Goal: Task Accomplishment & Management: Manage account settings

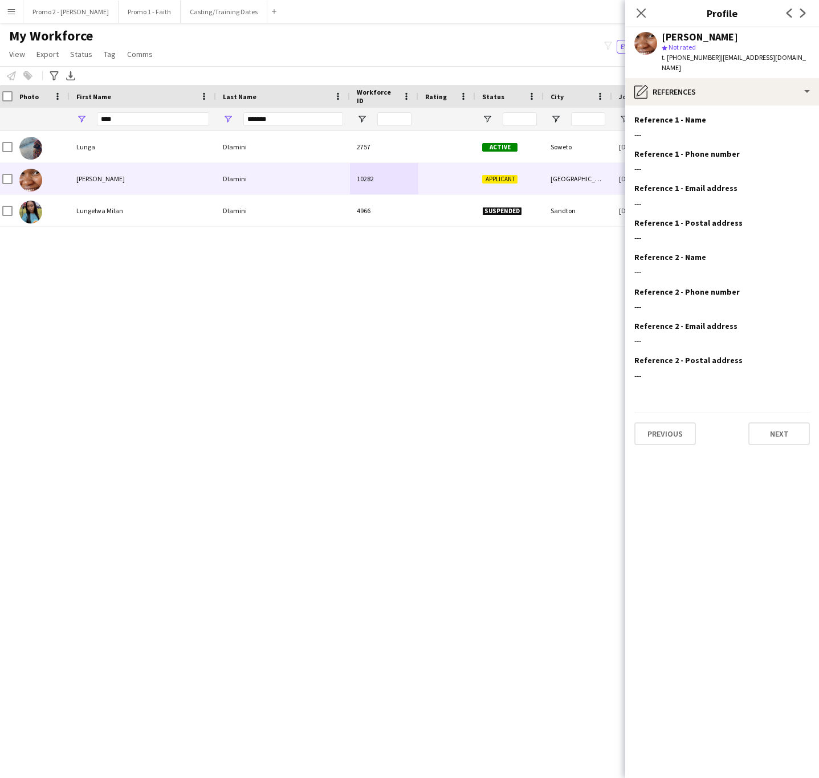
scroll to position [0, 5]
click at [280, 123] on input "*******" at bounding box center [293, 119] width 100 height 14
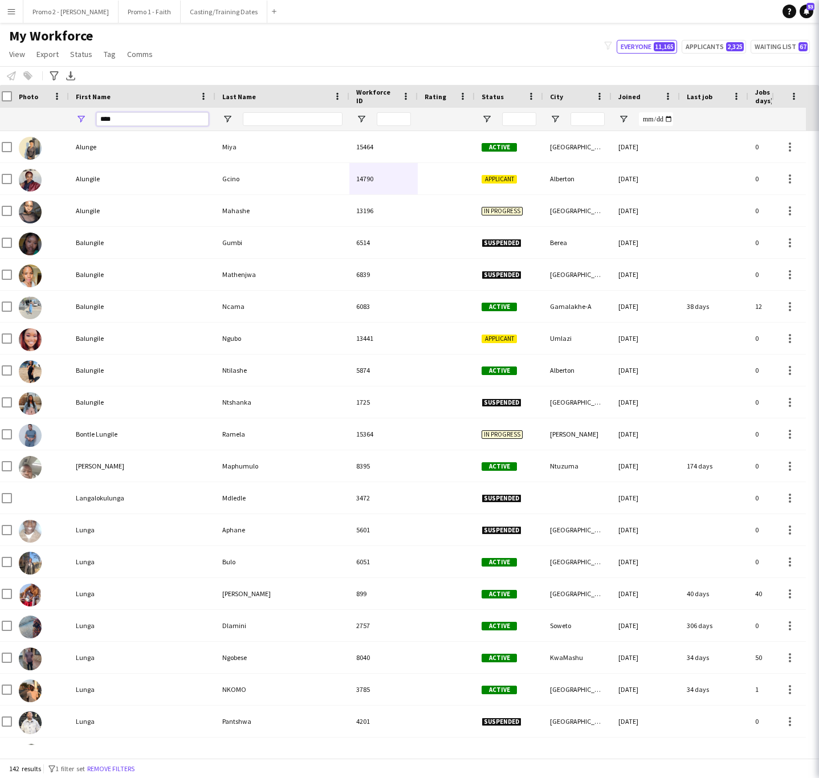
click at [124, 118] on input "****" at bounding box center [152, 119] width 112 height 14
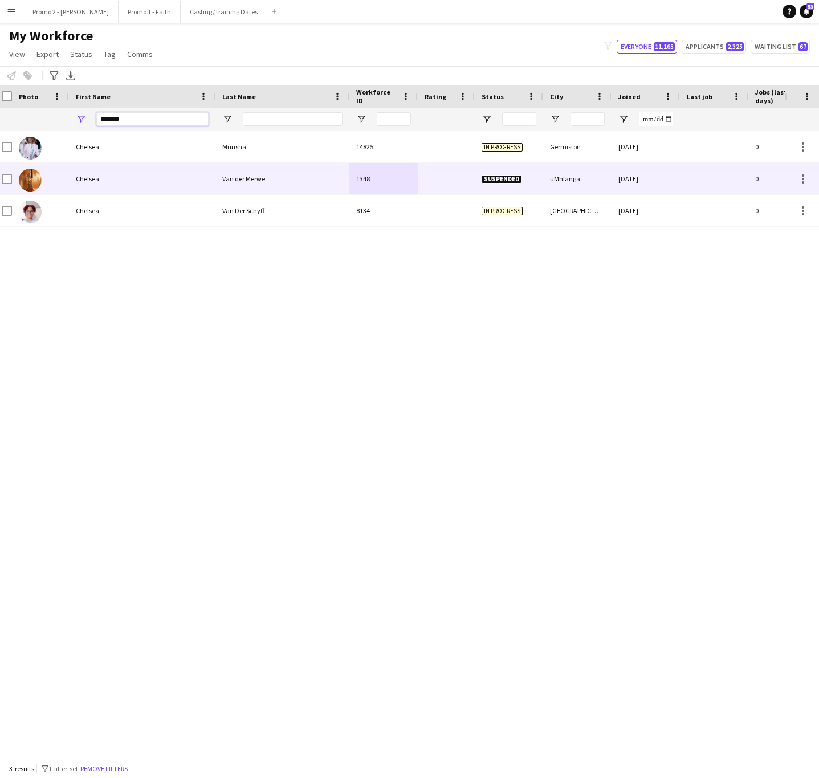
type input "*******"
click at [318, 182] on div "Van der Merwe" at bounding box center [282, 178] width 134 height 31
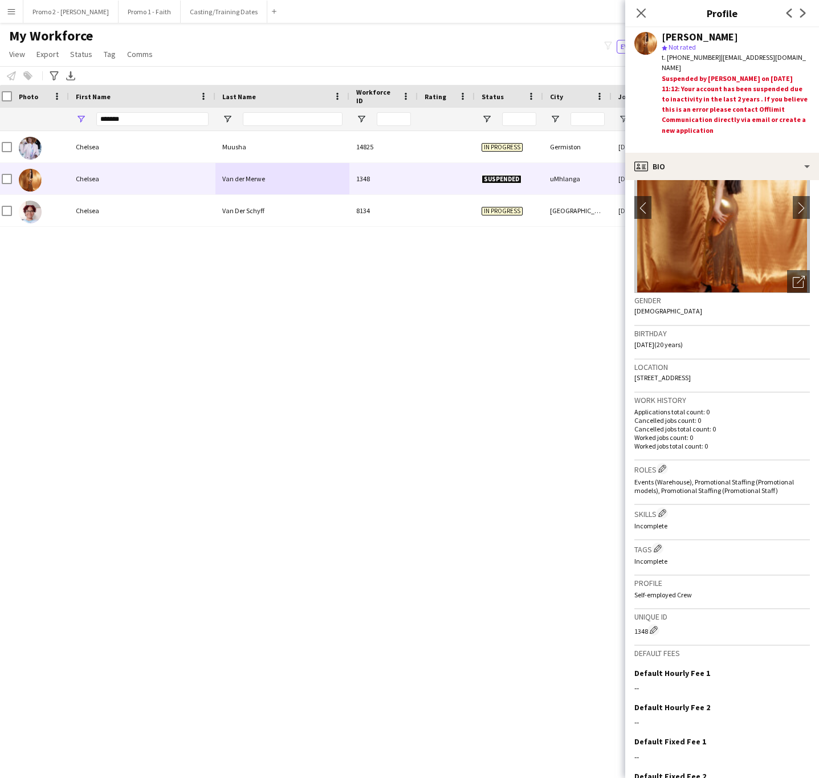
scroll to position [134, 0]
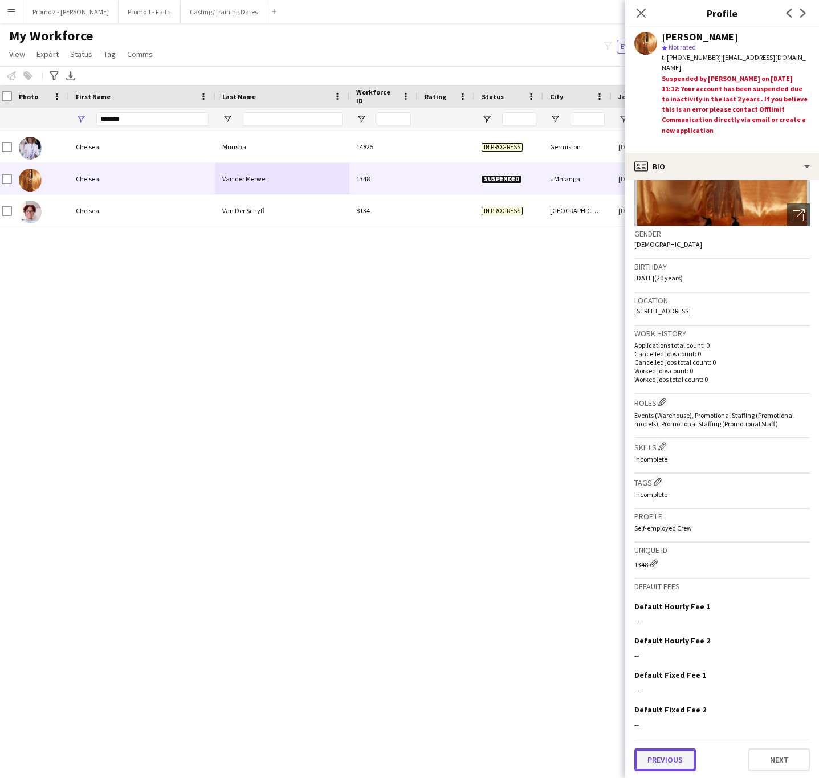
click at [655, 593] on button "Previous" at bounding box center [665, 759] width 62 height 23
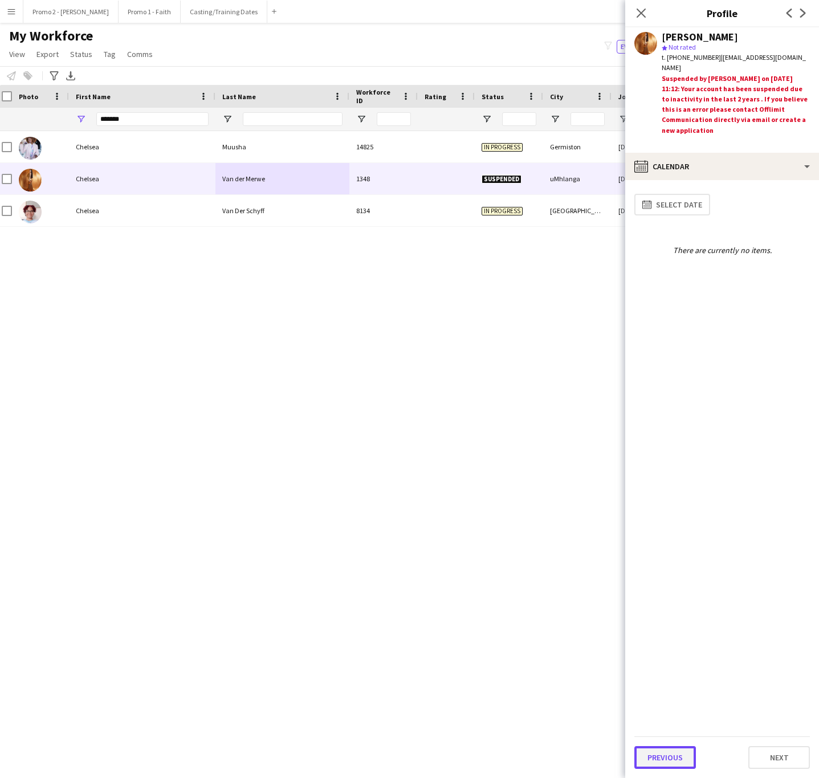
click at [655, 593] on button "Previous" at bounding box center [665, 757] width 62 height 23
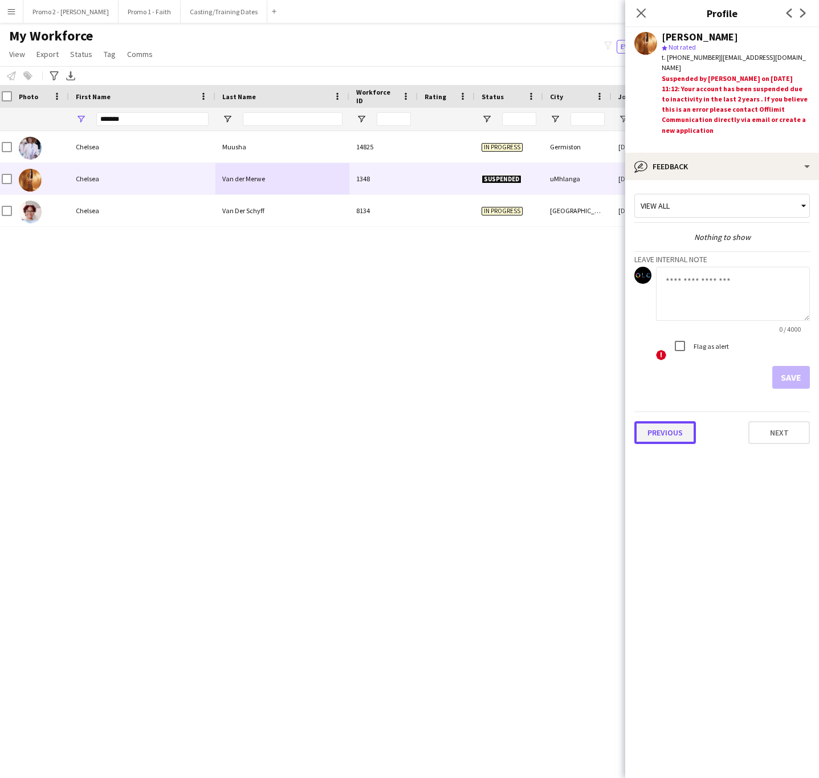
click at [655, 424] on button "Previous" at bounding box center [665, 432] width 62 height 23
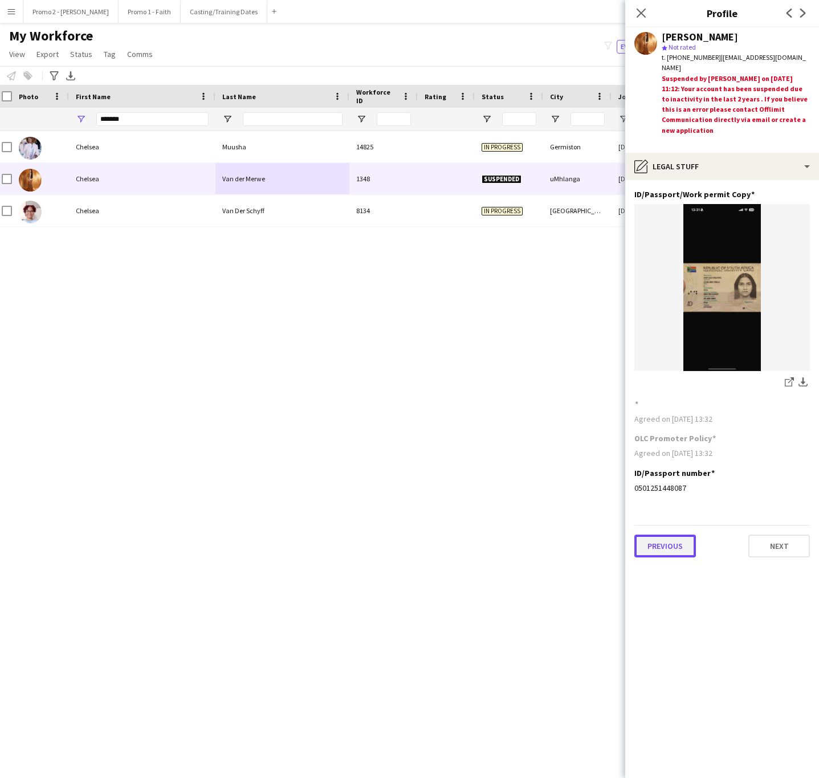
click at [655, 545] on button "Previous" at bounding box center [665, 545] width 62 height 23
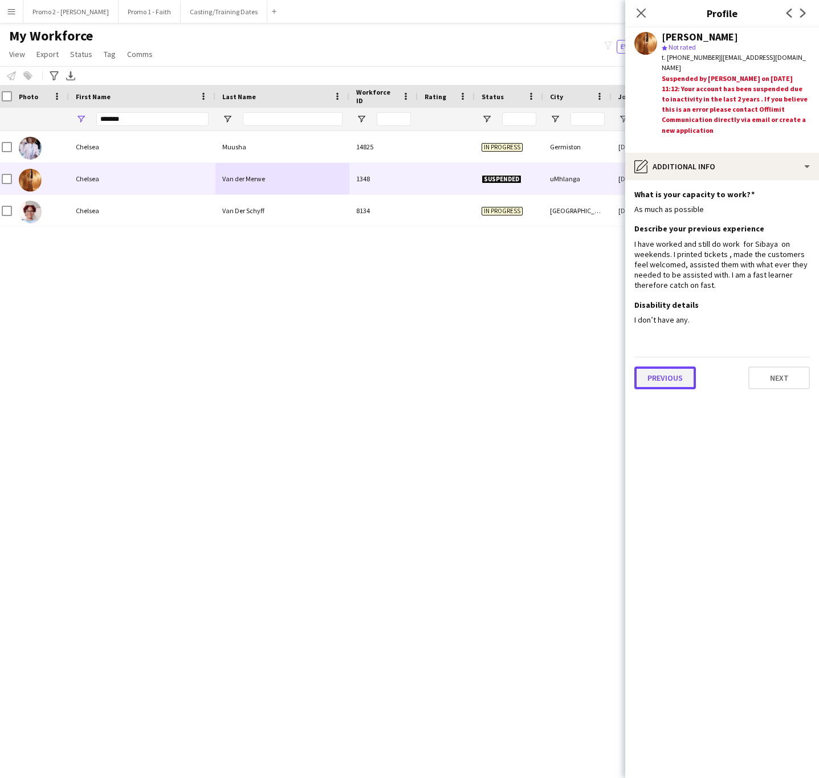
click at [655, 385] on button "Previous" at bounding box center [665, 377] width 62 height 23
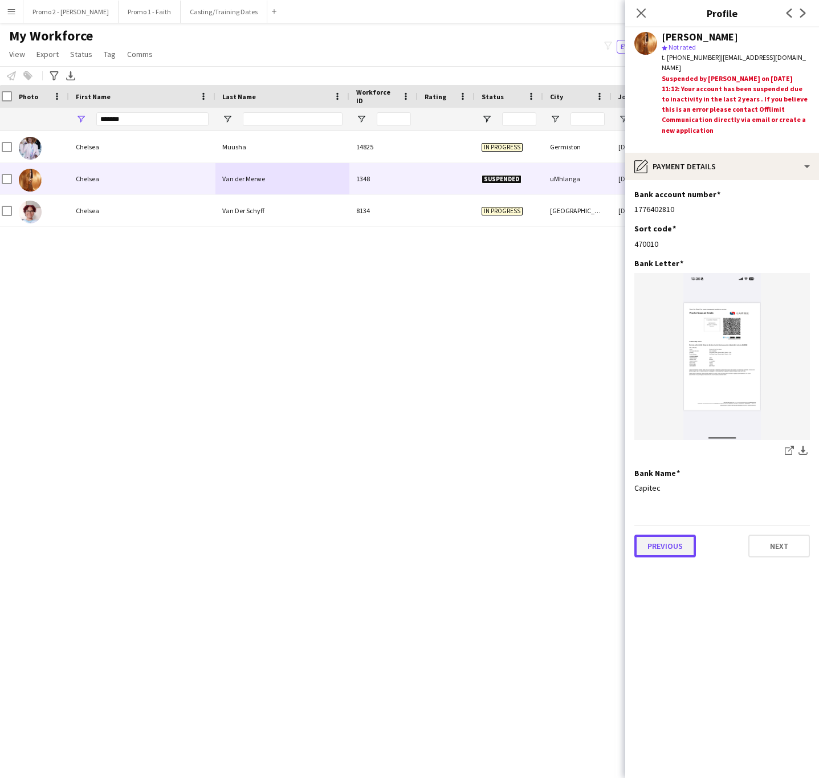
click at [655, 549] on button "Previous" at bounding box center [665, 545] width 62 height 23
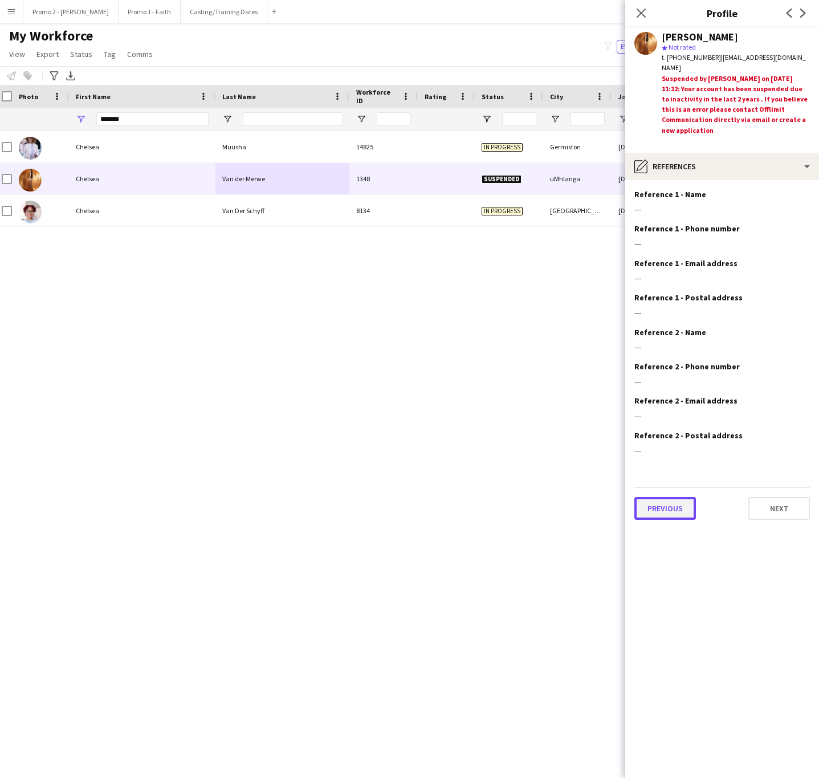
click at [655, 503] on button "Previous" at bounding box center [665, 508] width 62 height 23
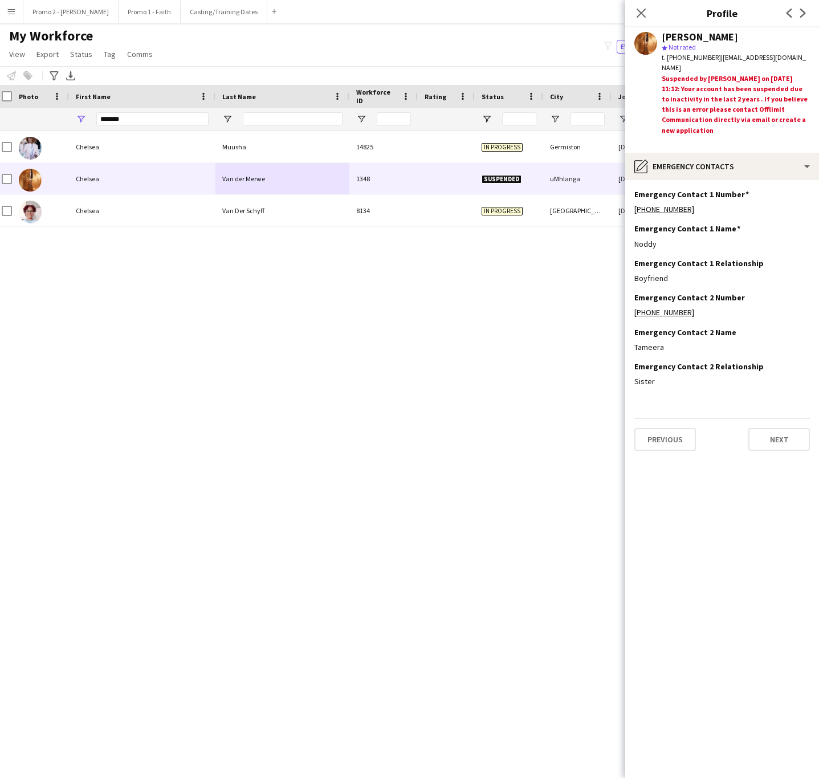
click at [655, 452] on app-section-data-types "Emergency Contact 1 Number Edit this field [PHONE_NUMBER] Emergency Contact 1 N…" at bounding box center [722, 479] width 194 height 598
click at [655, 443] on button "Previous" at bounding box center [665, 439] width 62 height 23
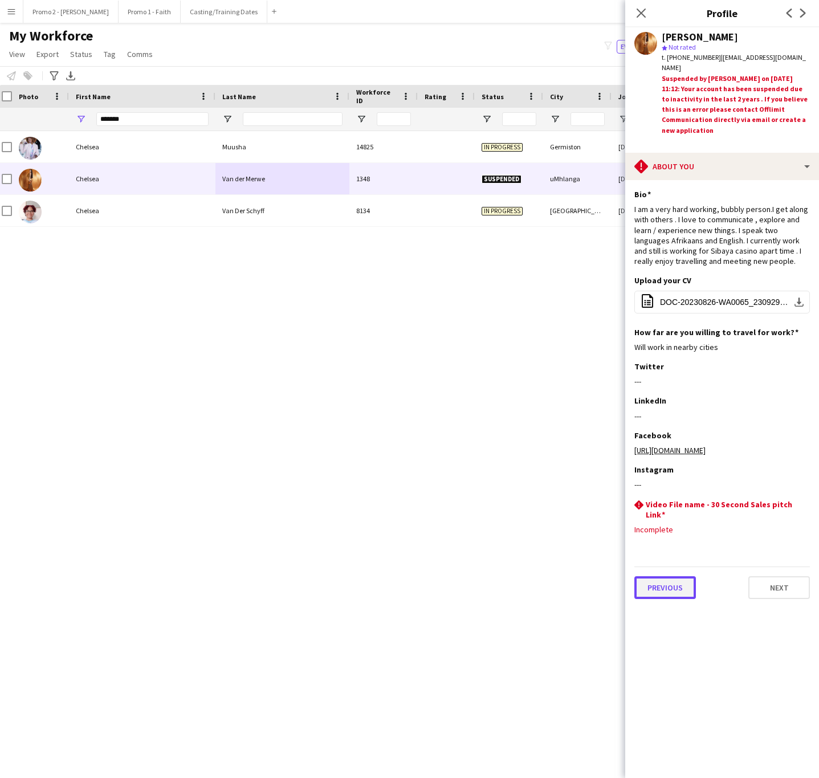
click at [655, 590] on button "Previous" at bounding box center [665, 587] width 62 height 23
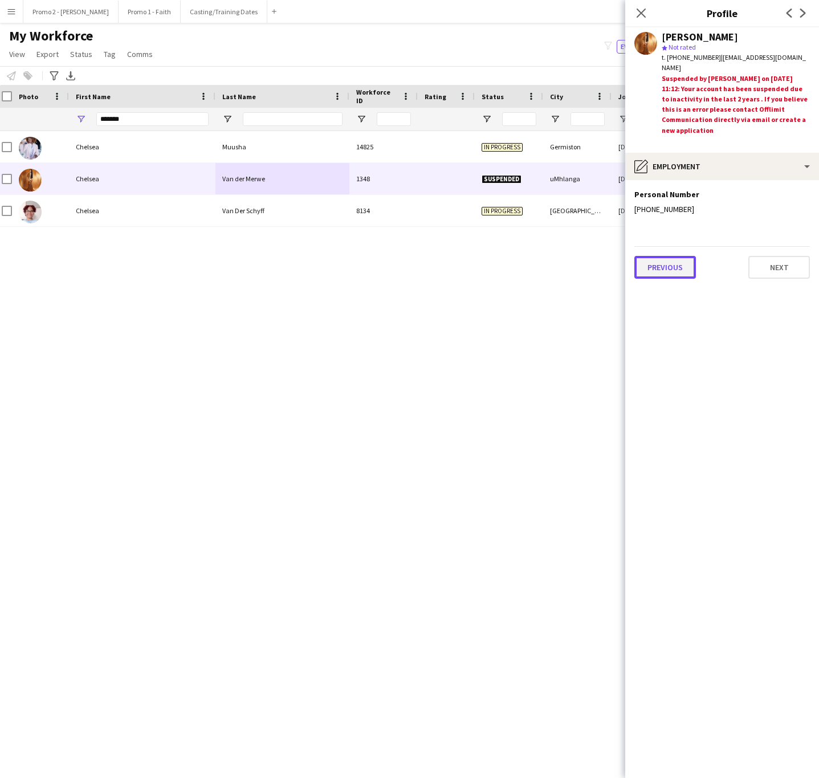
click at [655, 261] on button "Previous" at bounding box center [665, 267] width 62 height 23
click at [655, 238] on button "Previous" at bounding box center [665, 245] width 62 height 23
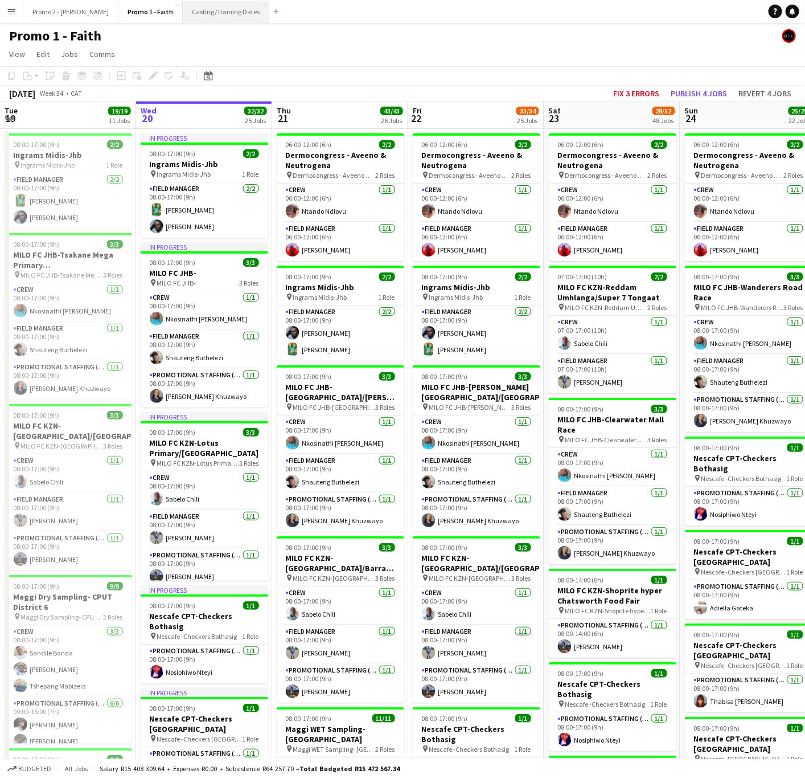
click at [183, 14] on button "Casting/Training Dates Close" at bounding box center [226, 12] width 87 height 22
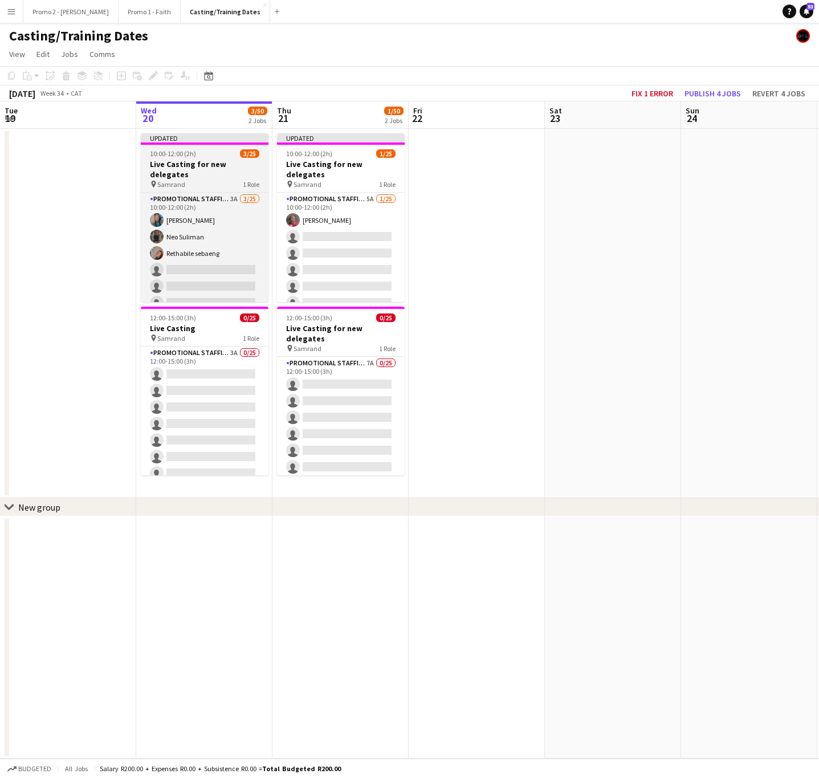
click at [187, 159] on h3 "Live Casting for new delegates" at bounding box center [205, 169] width 128 height 21
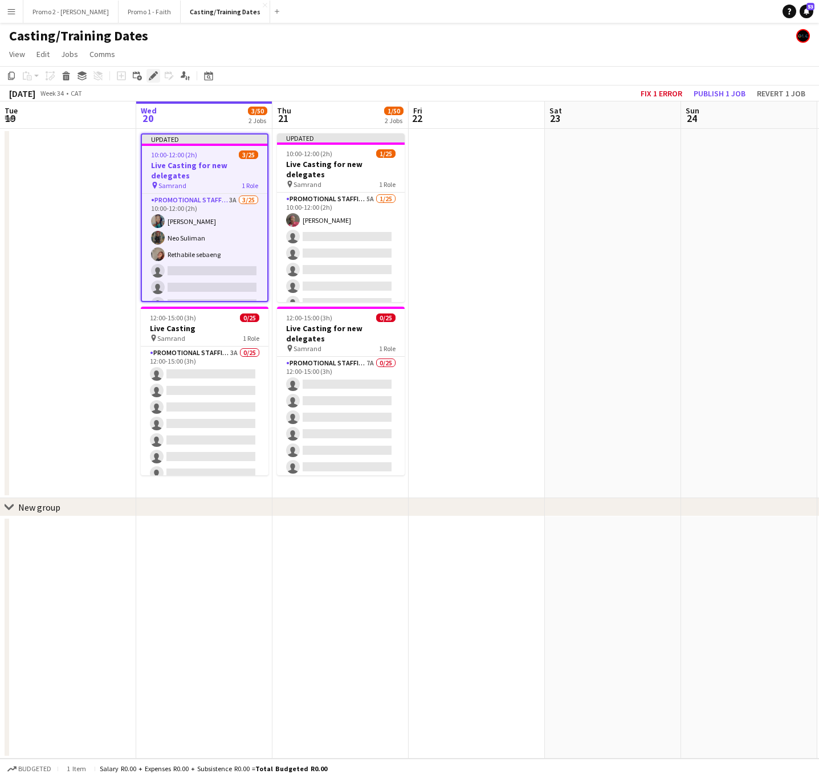
click at [150, 79] on icon at bounding box center [153, 76] width 6 height 6
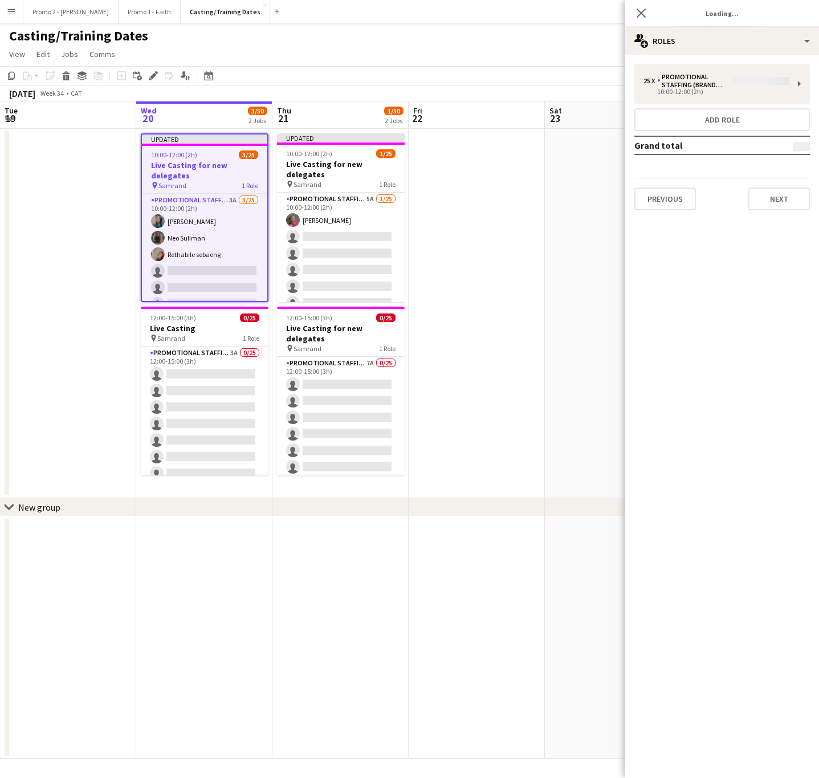
type input "*******"
click at [651, 191] on button "Previous" at bounding box center [665, 198] width 62 height 23
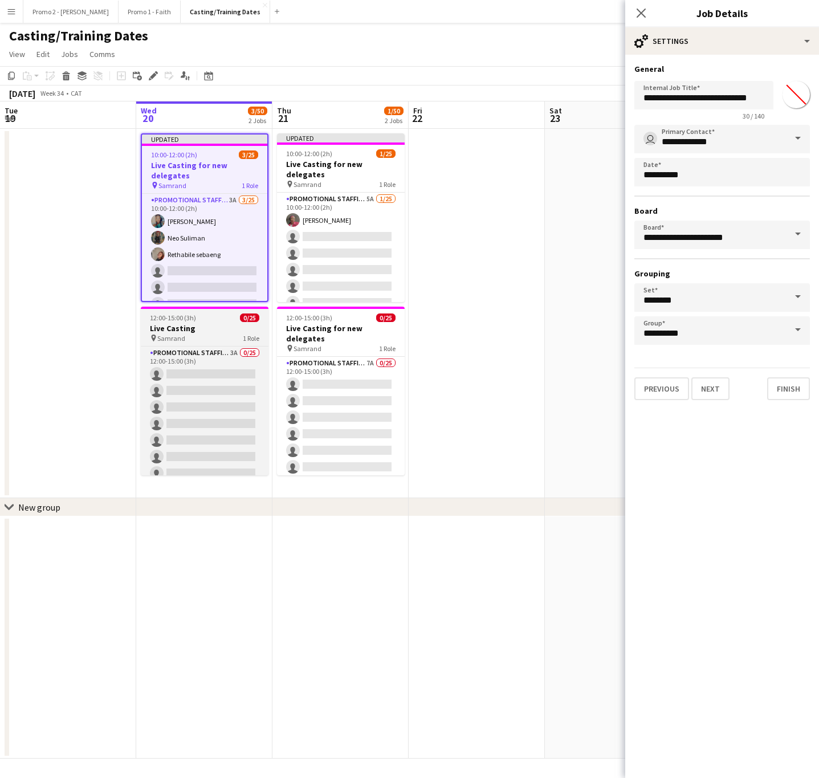
click at [209, 318] on div "12:00-15:00 (3h) 0/25" at bounding box center [205, 317] width 128 height 9
type input "**********"
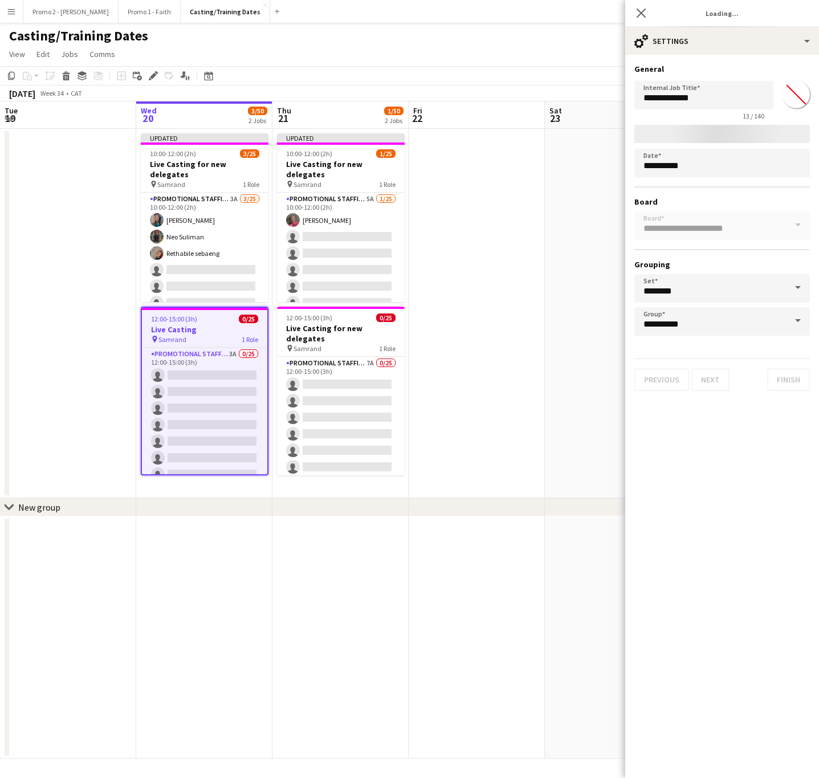
type input "*******"
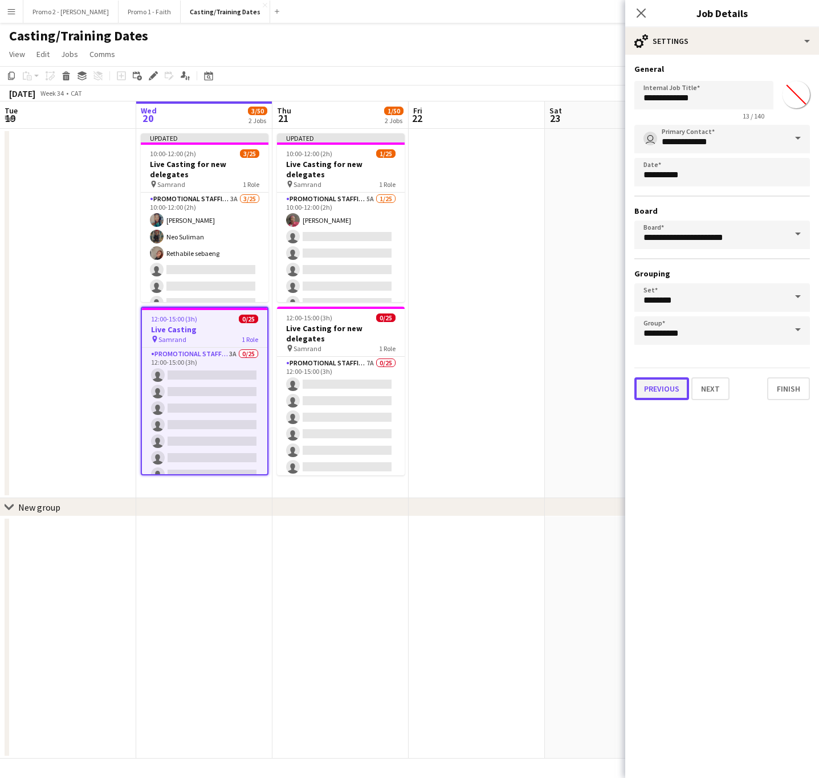
click at [653, 381] on button "Previous" at bounding box center [661, 388] width 55 height 23
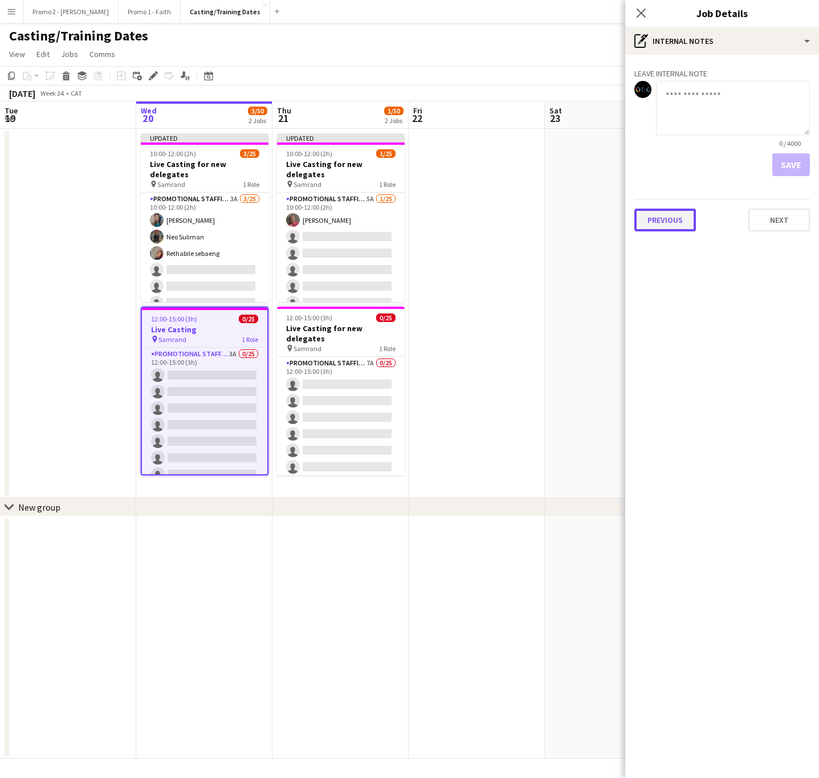
click at [666, 220] on button "Previous" at bounding box center [665, 219] width 62 height 23
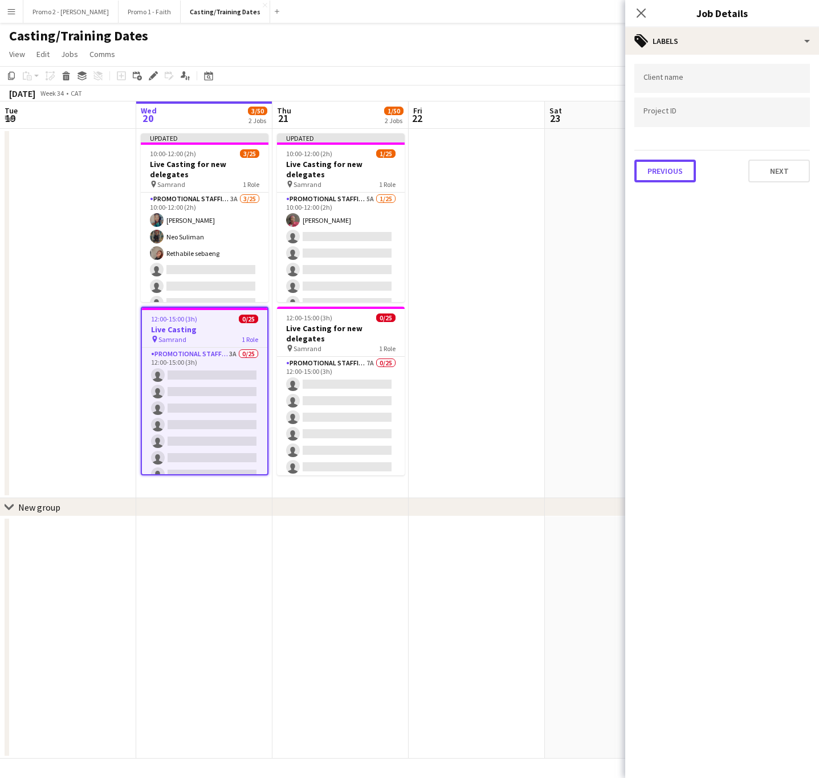
click at [661, 173] on button "Previous" at bounding box center [665, 171] width 62 height 23
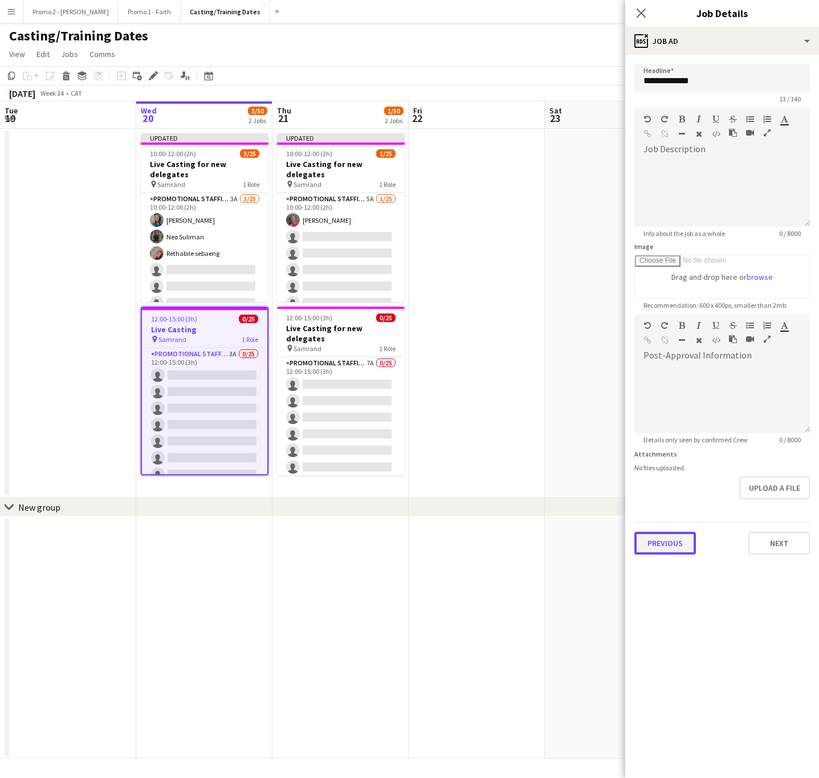
click at [662, 537] on button "Previous" at bounding box center [665, 542] width 62 height 23
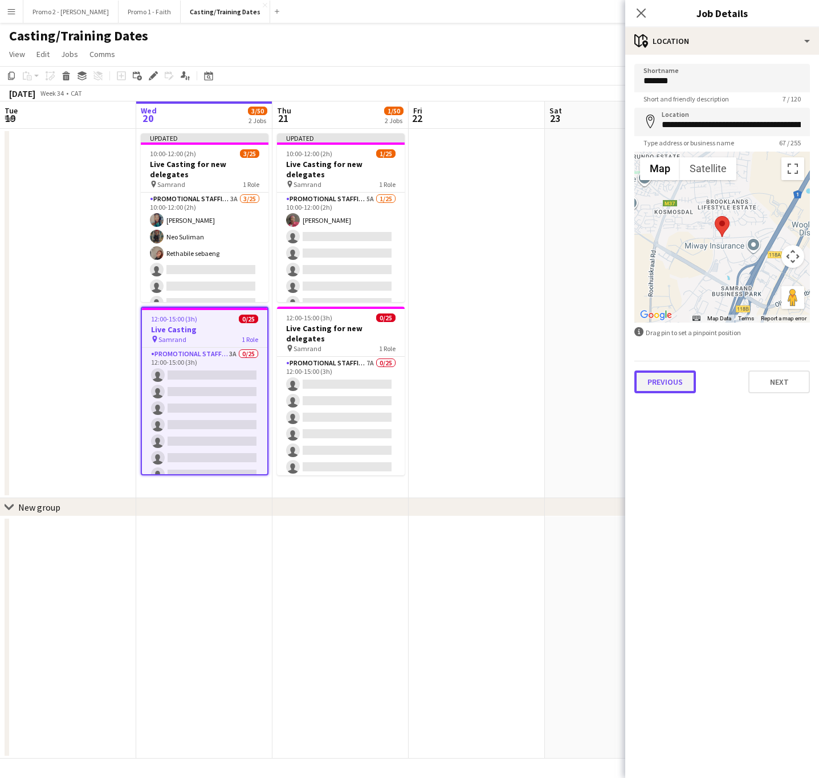
click at [666, 379] on button "Previous" at bounding box center [665, 381] width 62 height 23
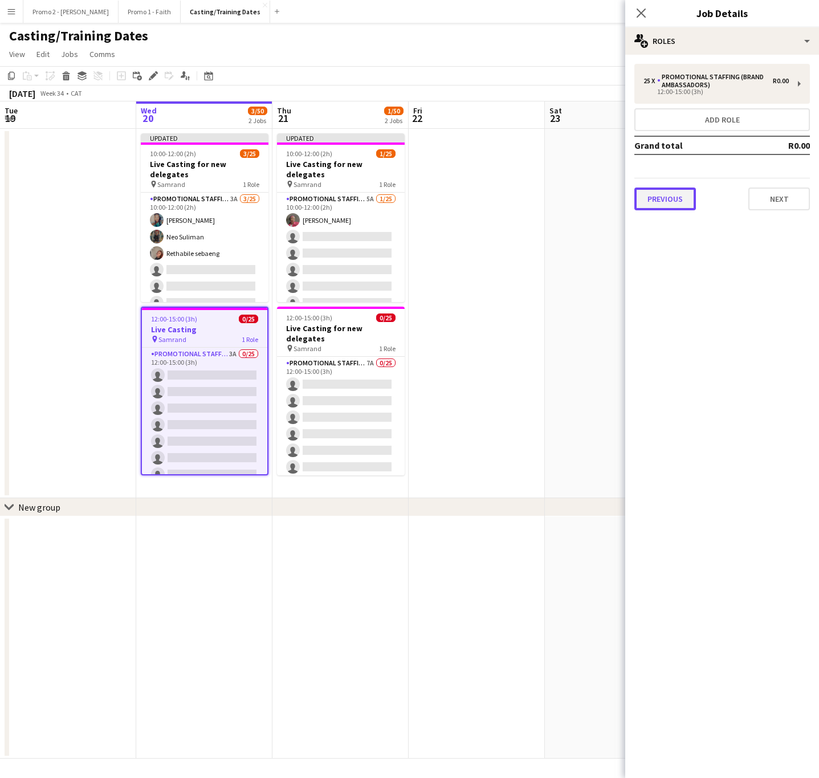
click at [672, 197] on button "Previous" at bounding box center [665, 198] width 62 height 23
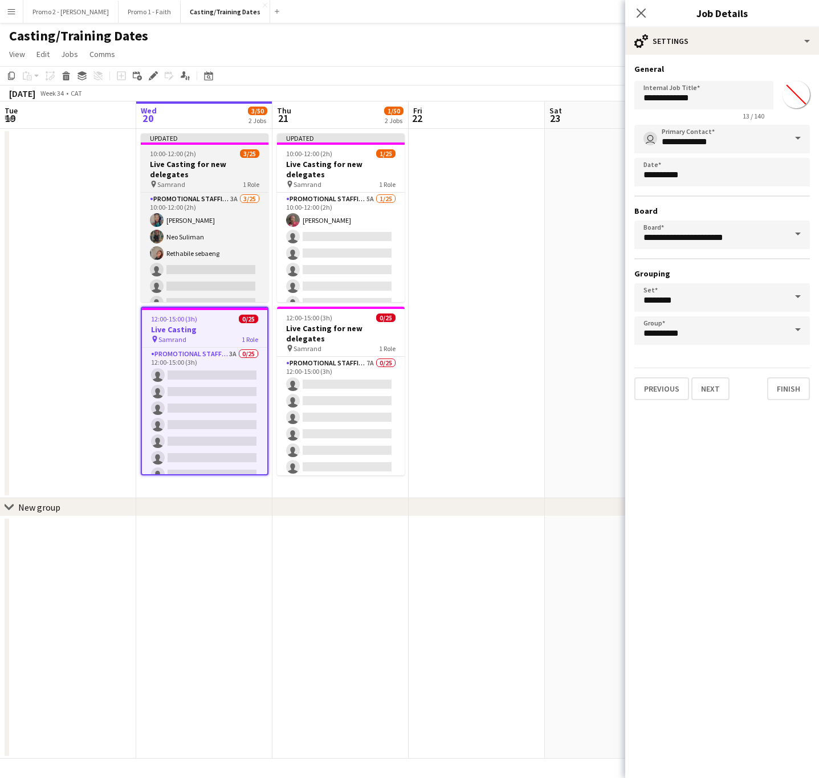
click at [199, 153] on div "10:00-12:00 (2h) 3/25" at bounding box center [205, 153] width 128 height 9
type input "**********"
type input "*******"
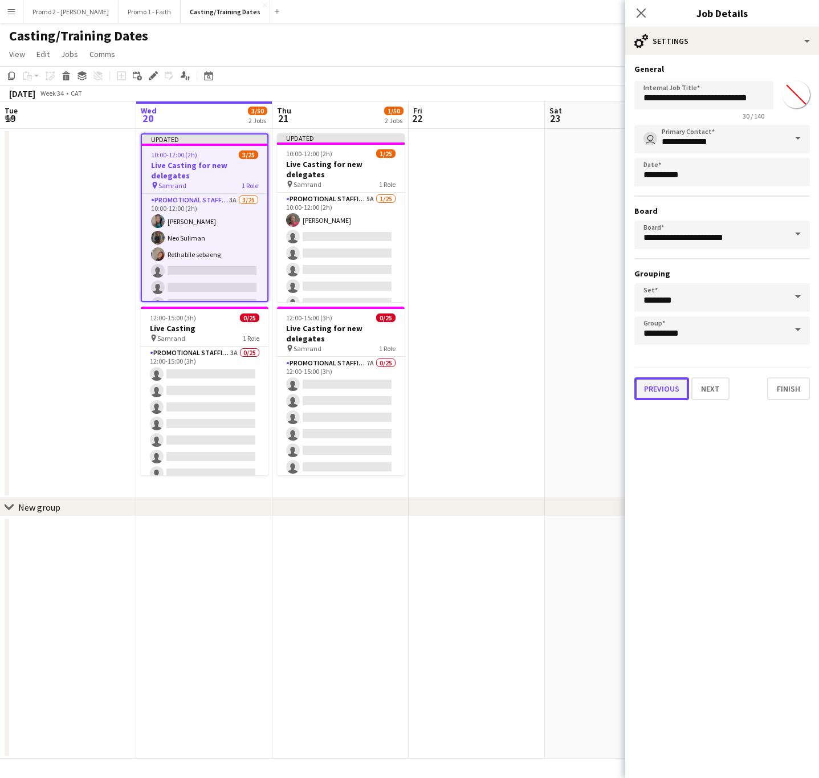
click at [668, 378] on button "Previous" at bounding box center [661, 388] width 55 height 23
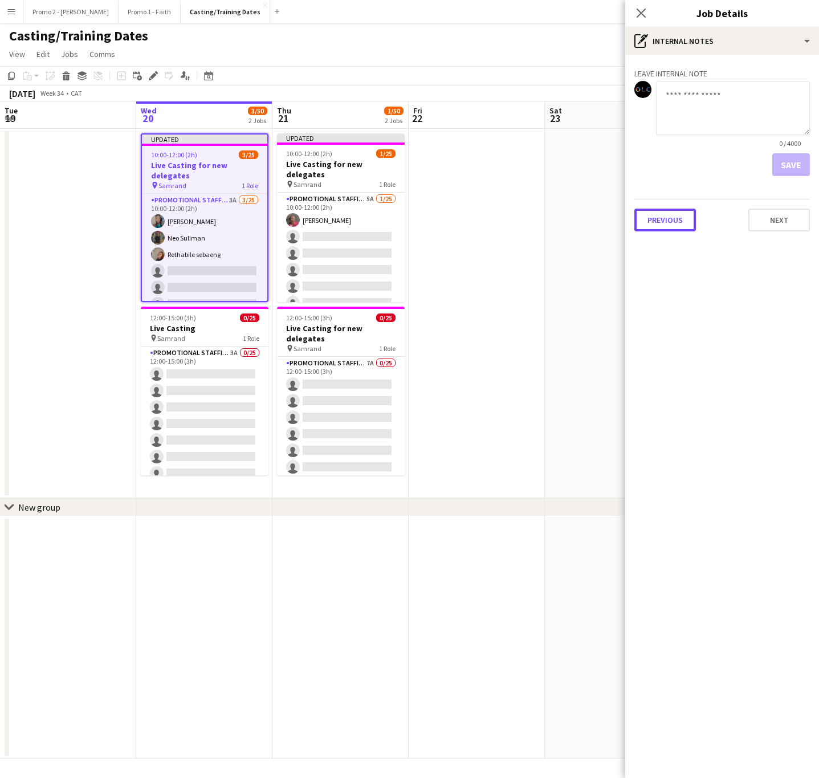
drag, startPoint x: 653, startPoint y: 216, endPoint x: 656, endPoint y: 224, distance: 8.5
click at [655, 219] on button "Previous" at bounding box center [665, 219] width 62 height 23
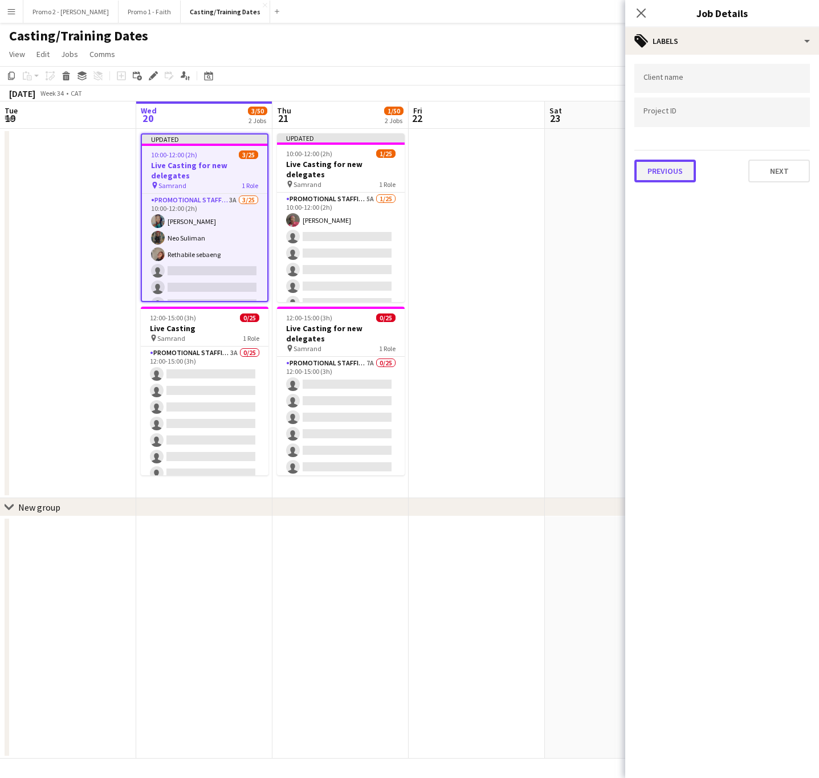
click at [665, 175] on button "Previous" at bounding box center [665, 171] width 62 height 23
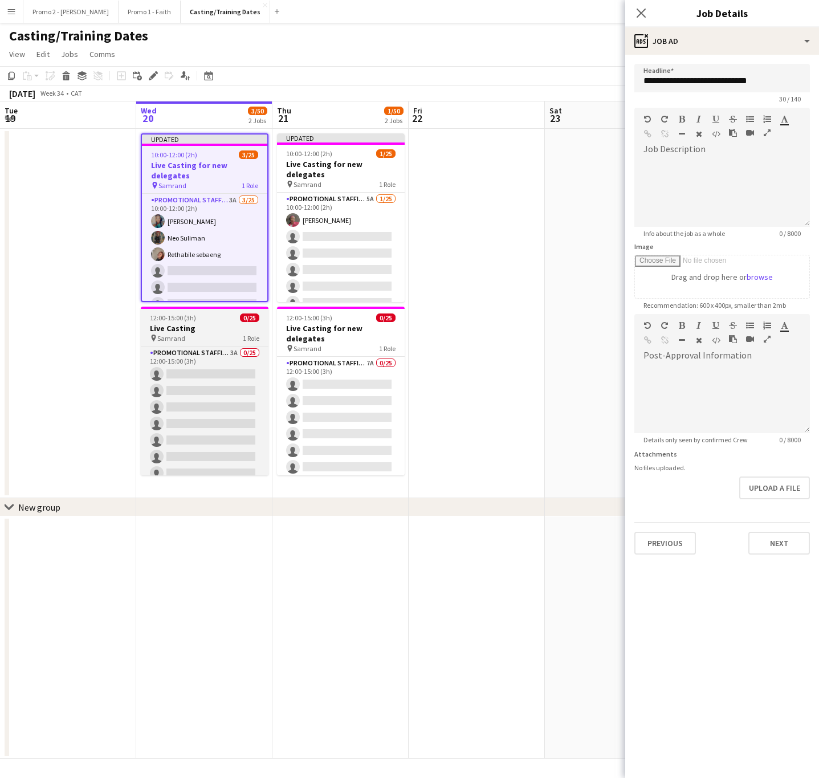
click at [197, 330] on h3 "Live Casting" at bounding box center [205, 328] width 128 height 10
type input "**********"
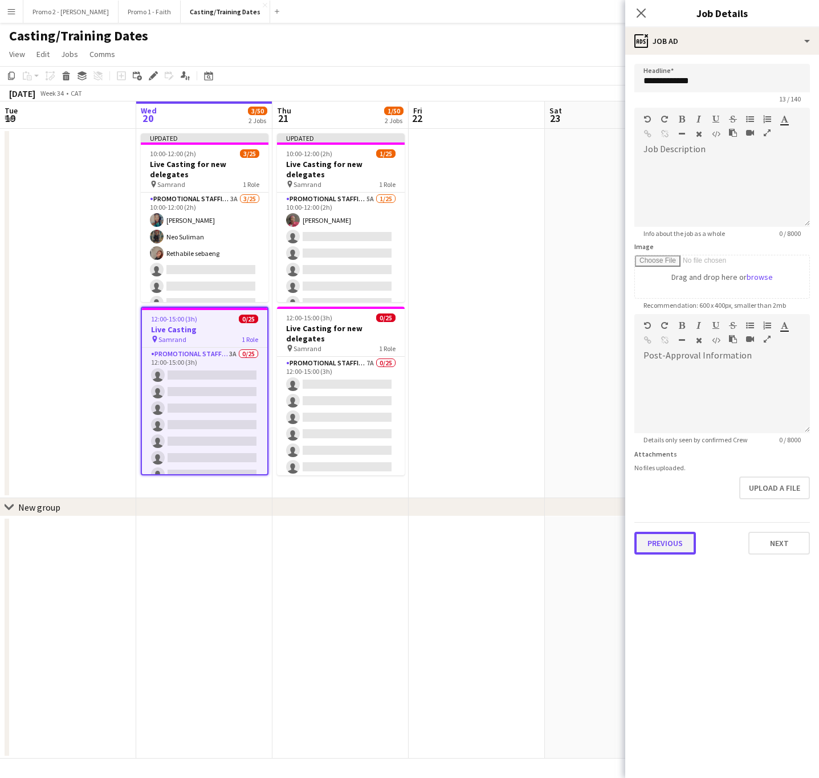
click at [660, 547] on button "Previous" at bounding box center [665, 542] width 62 height 23
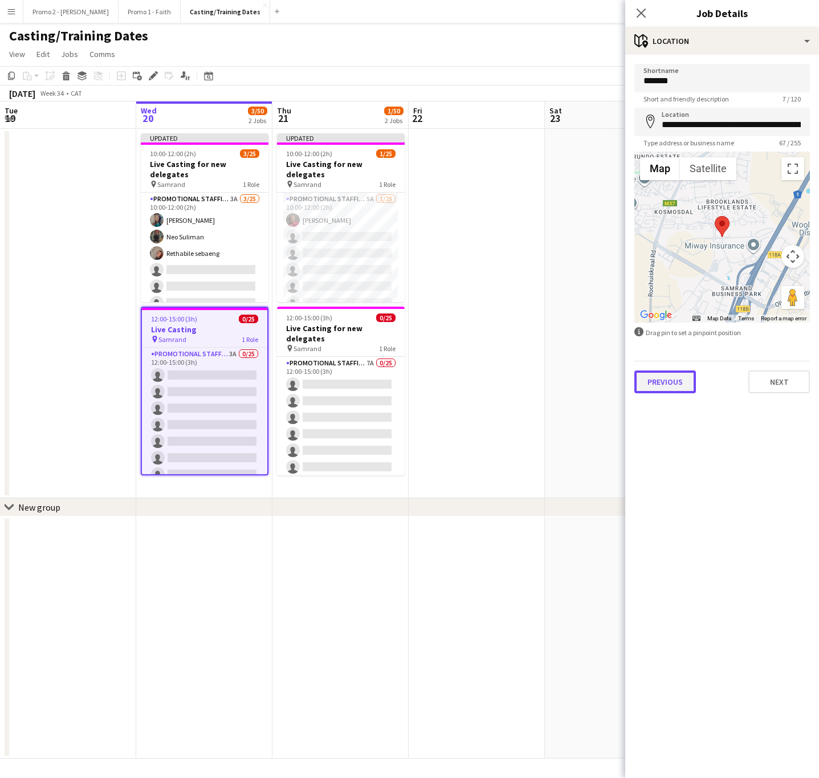
click at [665, 383] on button "Previous" at bounding box center [665, 381] width 62 height 23
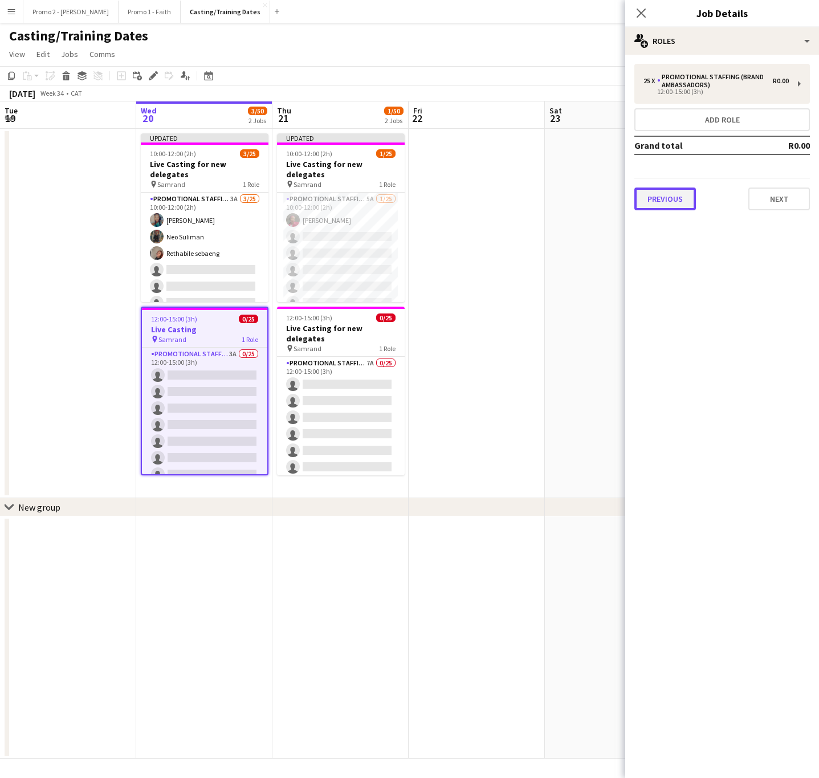
click at [660, 194] on button "Previous" at bounding box center [665, 198] width 62 height 23
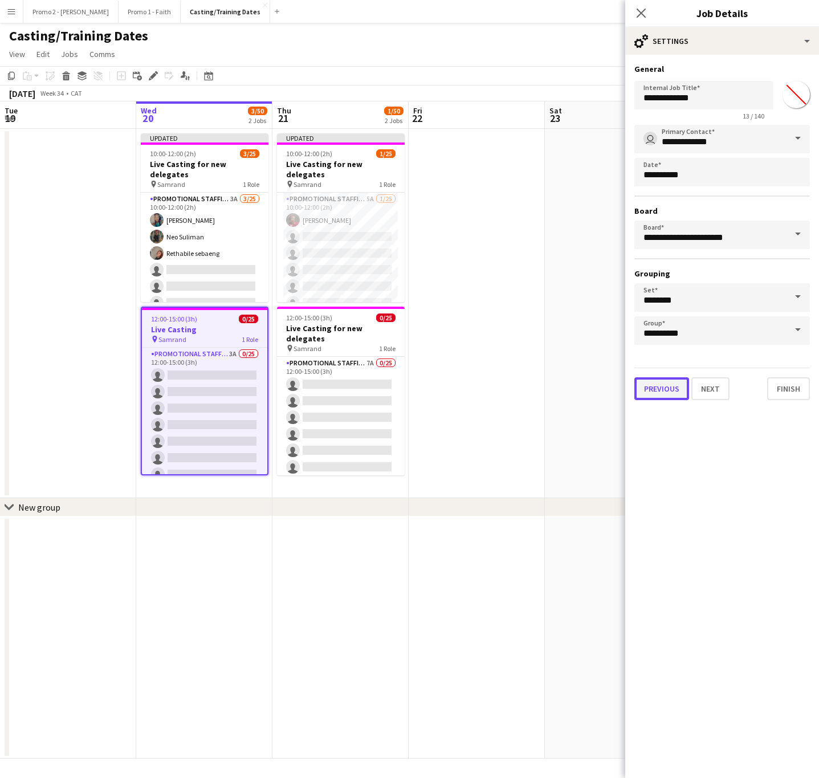
click at [659, 395] on button "Previous" at bounding box center [661, 388] width 55 height 23
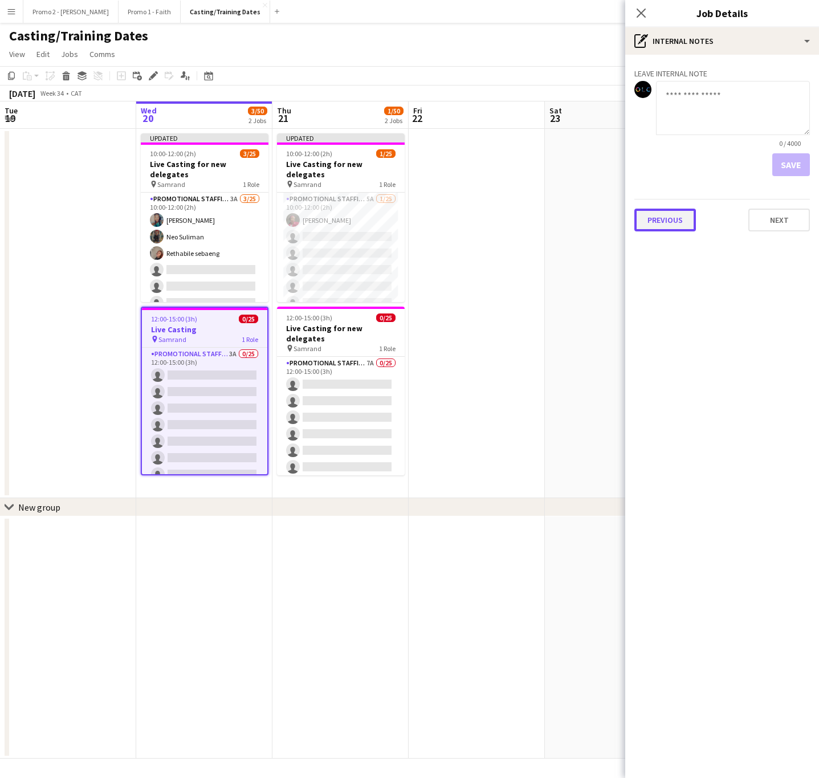
click at [663, 212] on button "Previous" at bounding box center [665, 219] width 62 height 23
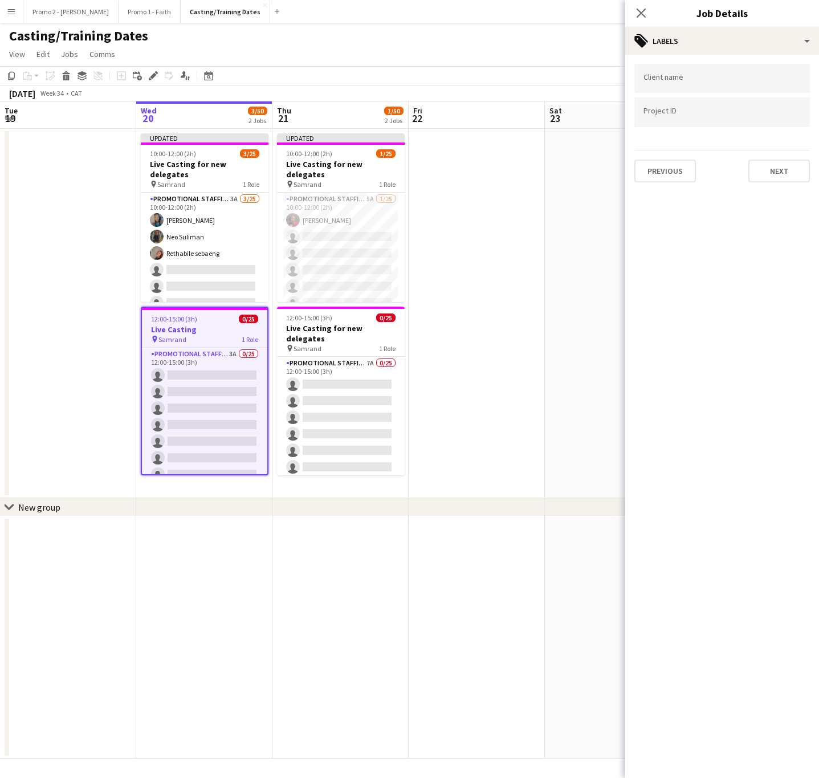
click at [681, 181] on div "Client name Project ID Previous Next" at bounding box center [722, 123] width 194 height 137
click at [666, 178] on button "Previous" at bounding box center [665, 171] width 62 height 23
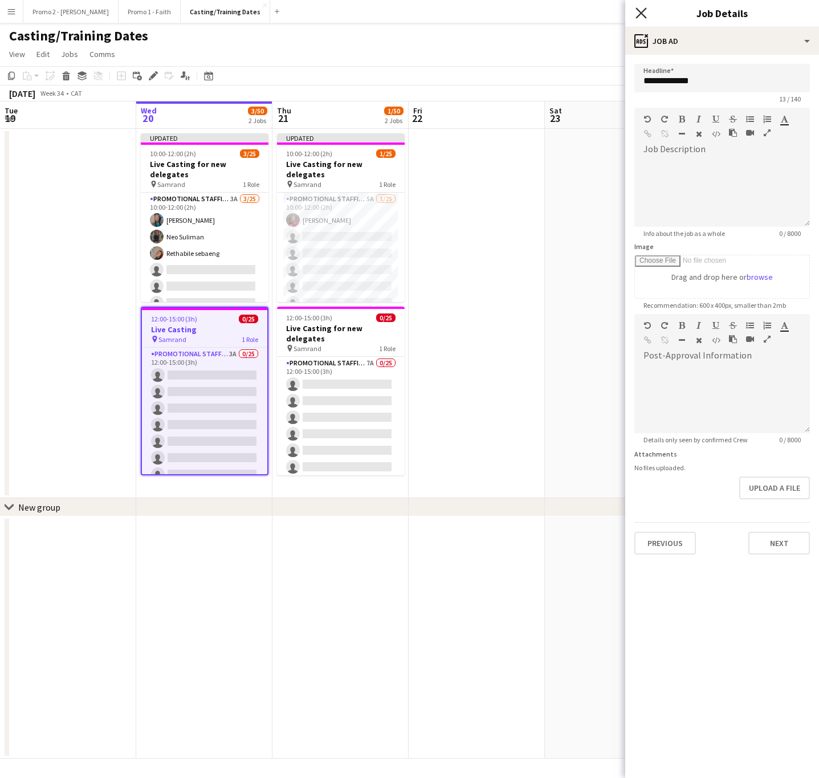
click at [641, 7] on icon "Close pop-in" at bounding box center [640, 12] width 11 height 11
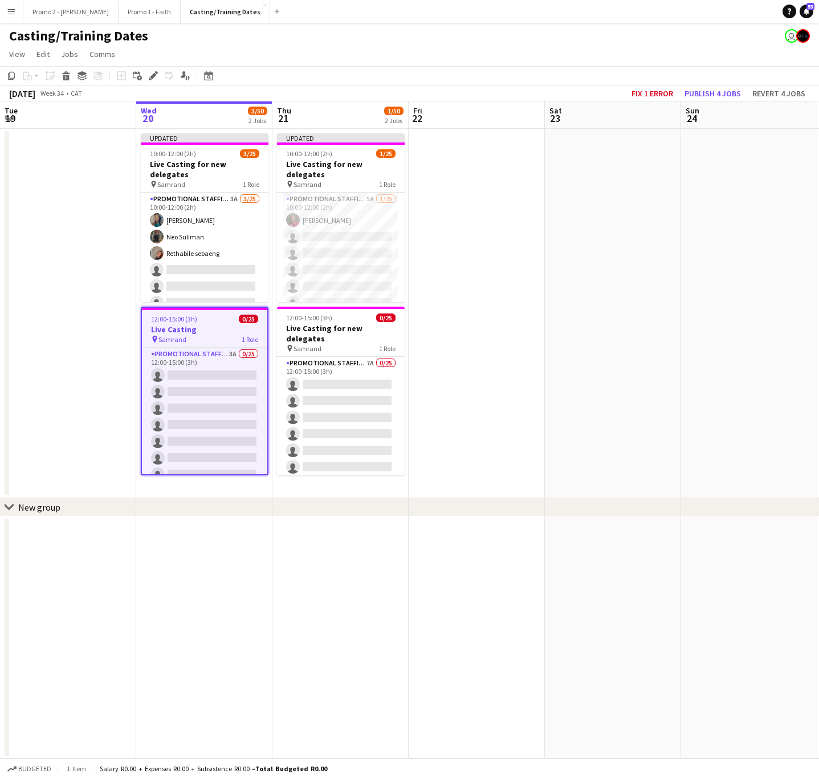
click at [385, 69] on app-toolbar "Copy Paste Paste Ctrl+V Paste with crew Ctrl+Shift+V Paste linked Job Delete Gr…" at bounding box center [409, 75] width 819 height 19
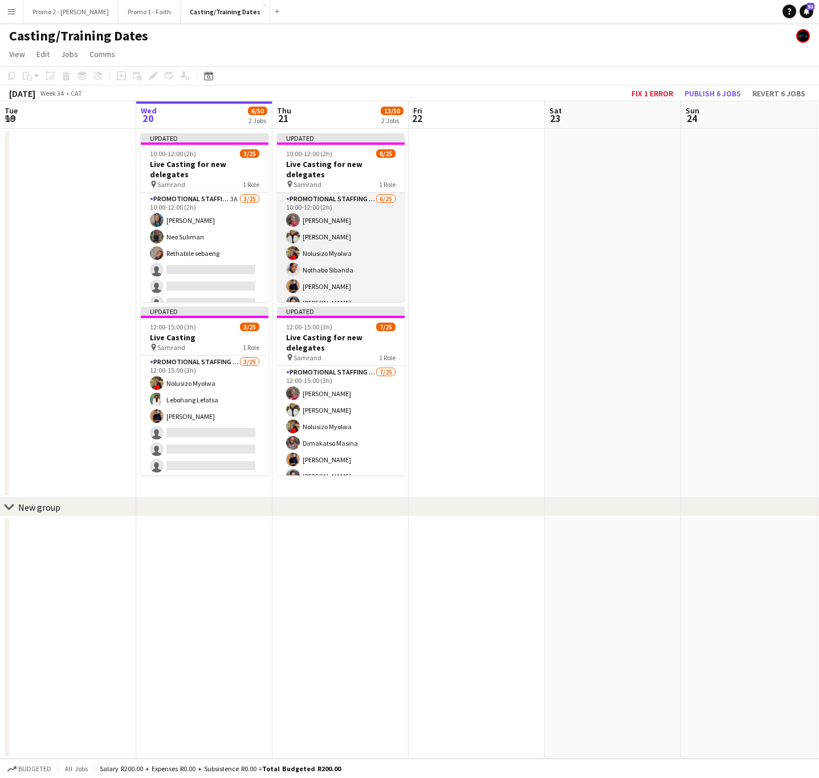
click at [326, 235] on app-card-role "Promotional Staffing (Brand Ambassadors) 6/25 10:00-12:00 (2h) Lethabo Makgatho…" at bounding box center [341, 410] width 128 height 435
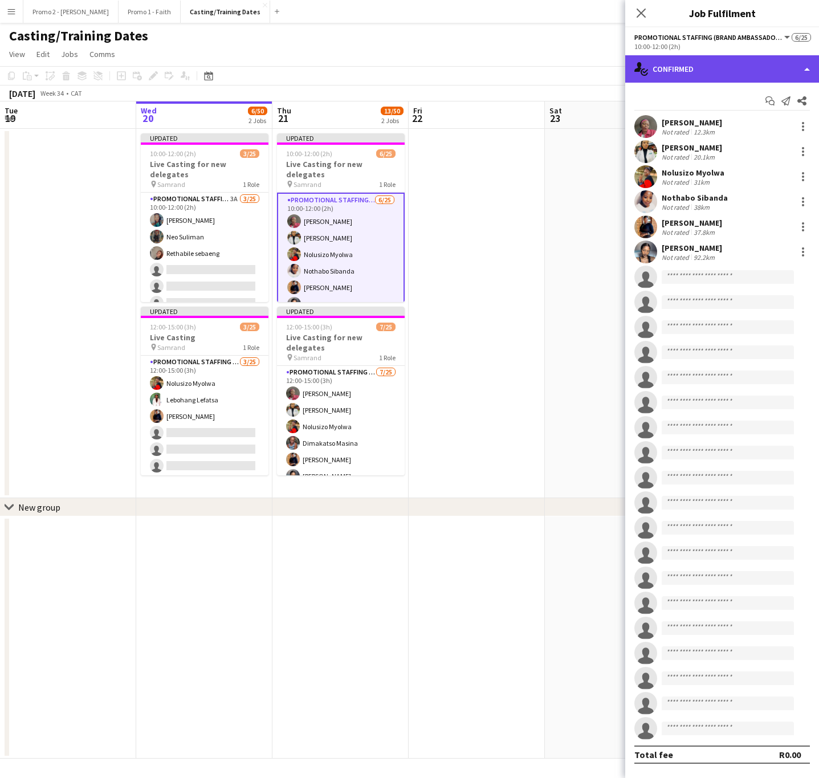
click at [684, 79] on div "single-neutral-actions-check-2 Confirmed" at bounding box center [722, 68] width 194 height 27
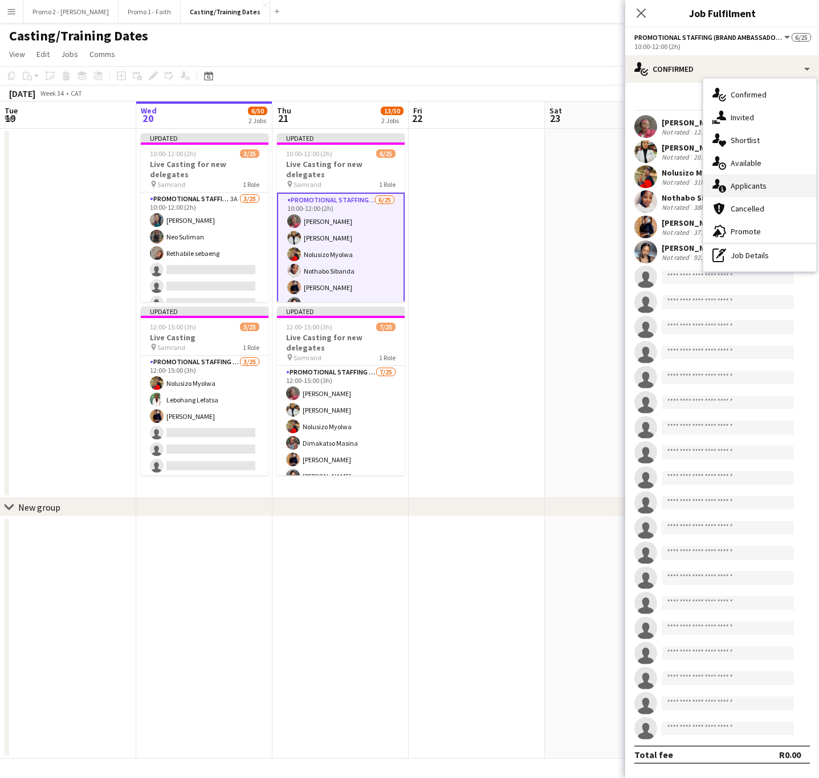
click at [739, 185] on div "single-neutral-actions-information Applicants" at bounding box center [759, 185] width 113 height 23
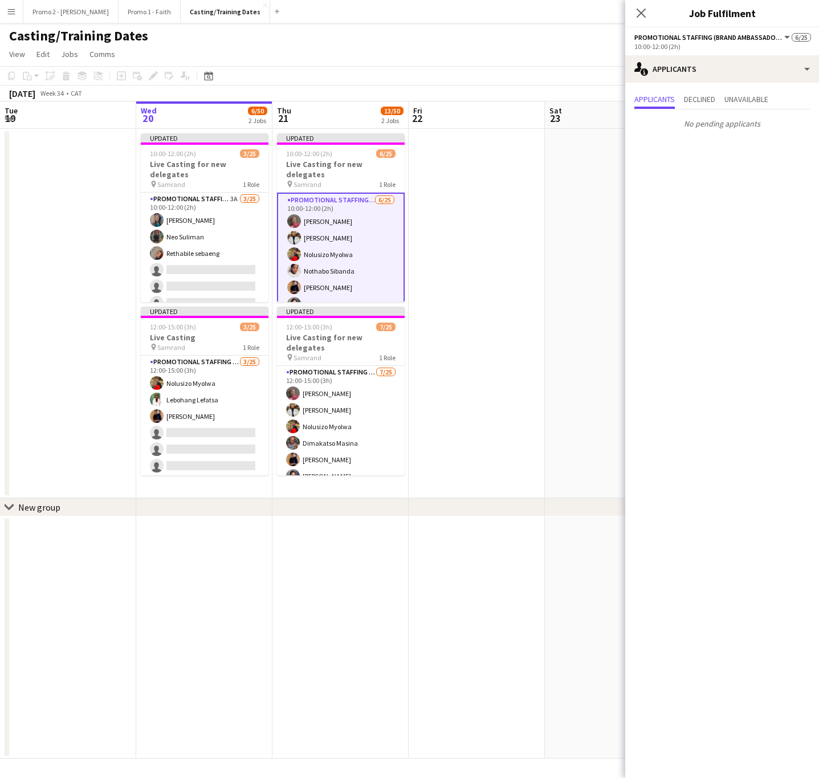
click at [639, 21] on div "Close pop-in" at bounding box center [641, 13] width 32 height 26
click at [320, 247] on app-card-role "Promotional Staffing (Brand Ambassadors) 6/25 10:00-12:00 (2h) Lethabo Makgatho…" at bounding box center [341, 325] width 128 height 437
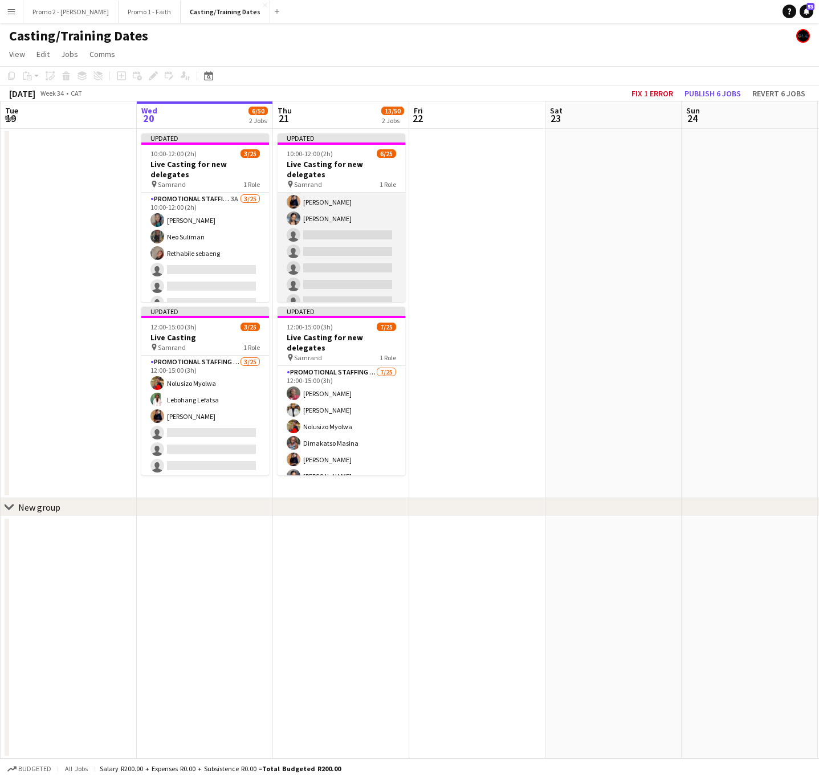
click at [333, 238] on app-card-role "Promotional Staffing (Brand Ambassadors) 6/25 10:00-12:00 (2h) Lethabo Makgatho…" at bounding box center [341, 325] width 128 height 435
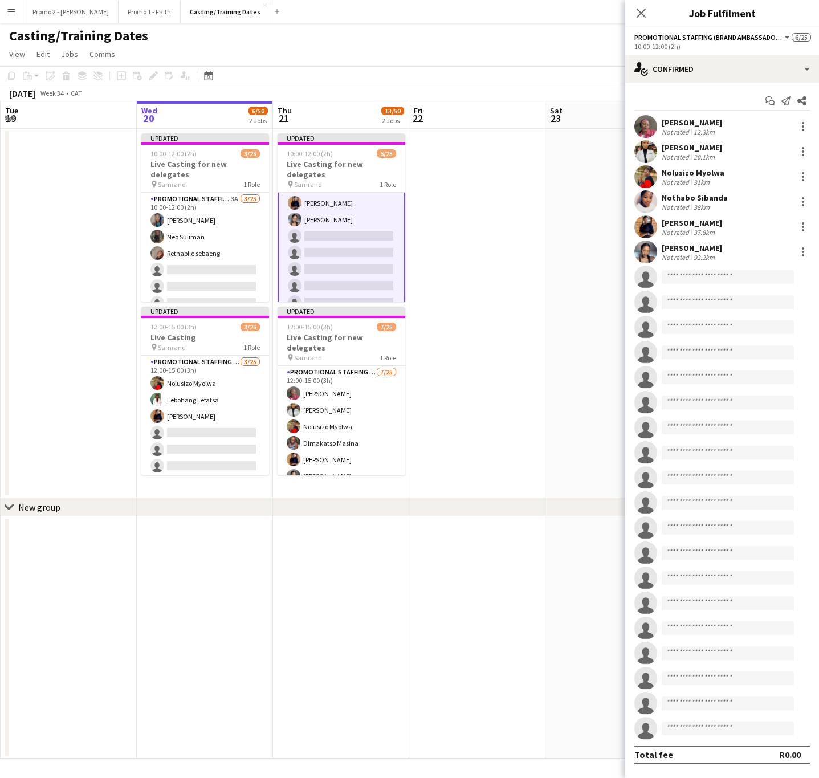
scroll to position [85, 0]
click at [677, 247] on div "Gugu Phiri" at bounding box center [691, 248] width 60 height 10
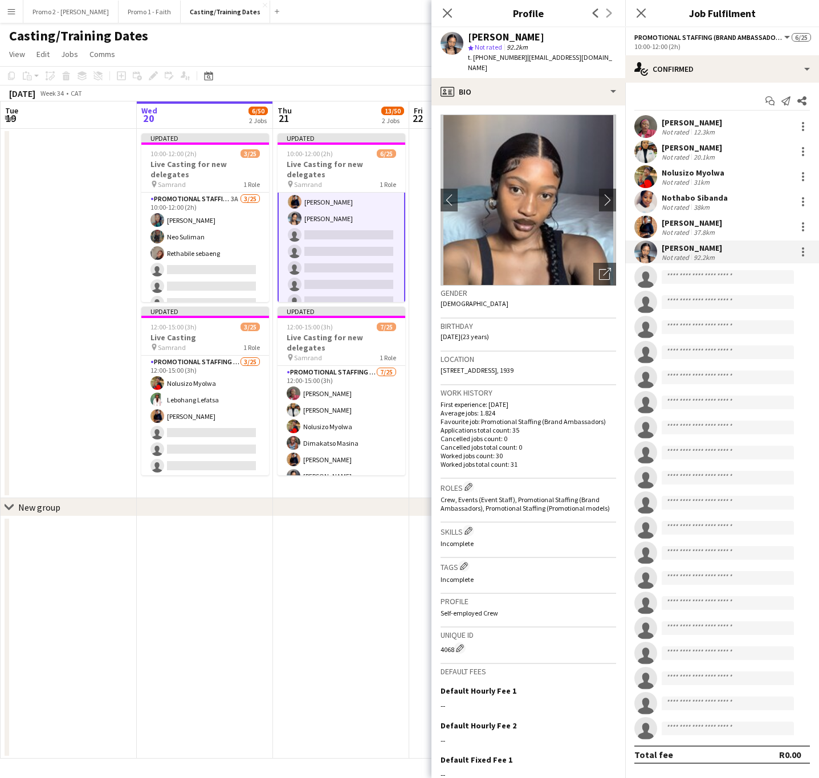
click at [689, 221] on div "Angelinah Mahlangu" at bounding box center [691, 223] width 60 height 10
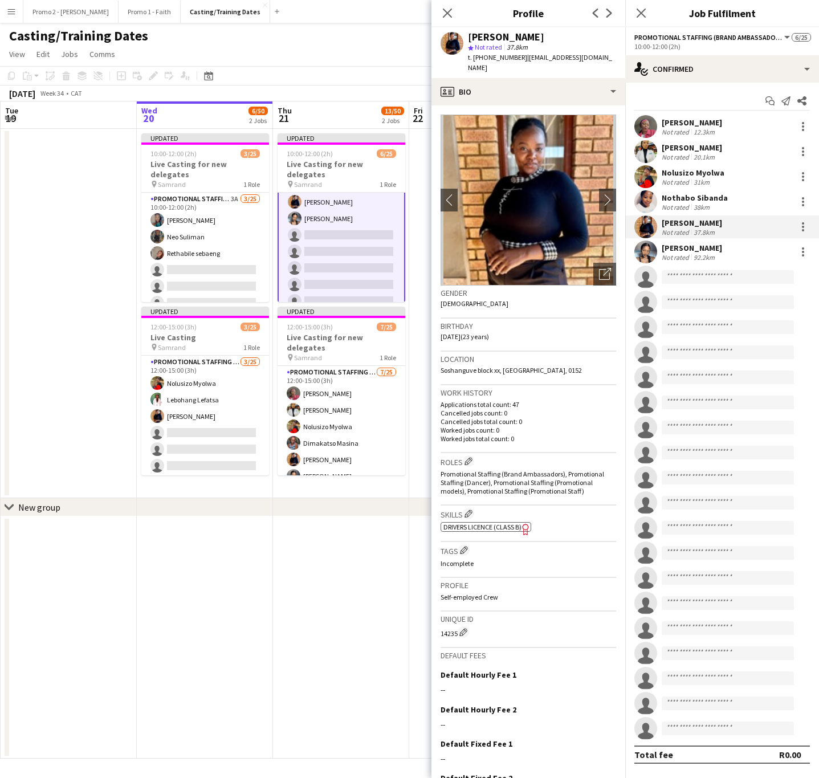
click at [687, 197] on div "Nothabo Sibanda" at bounding box center [694, 198] width 66 height 10
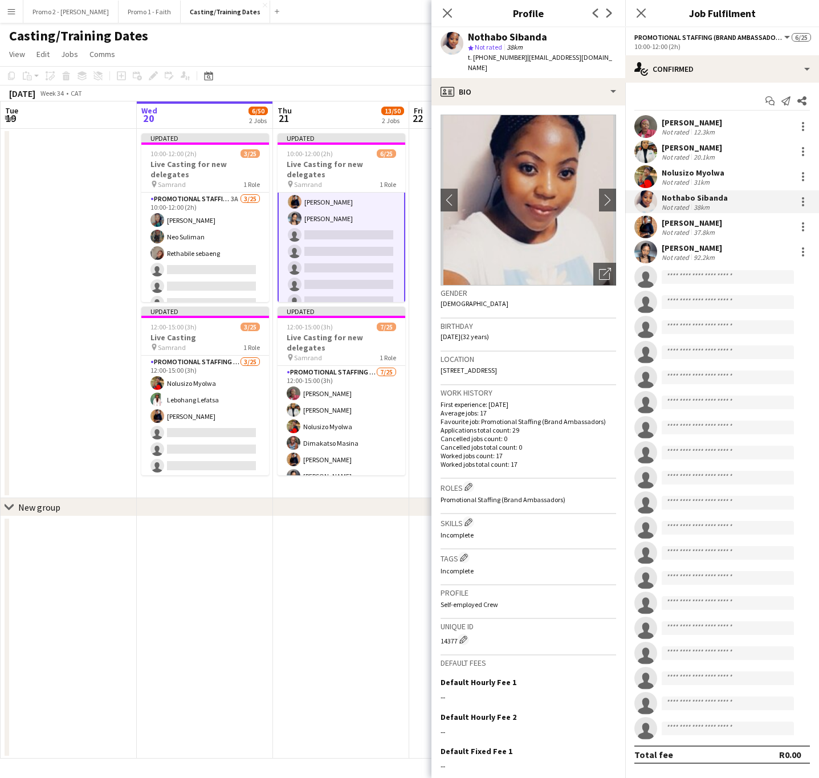
click at [679, 174] on div "Nolusizo Myolwa" at bounding box center [692, 172] width 63 height 10
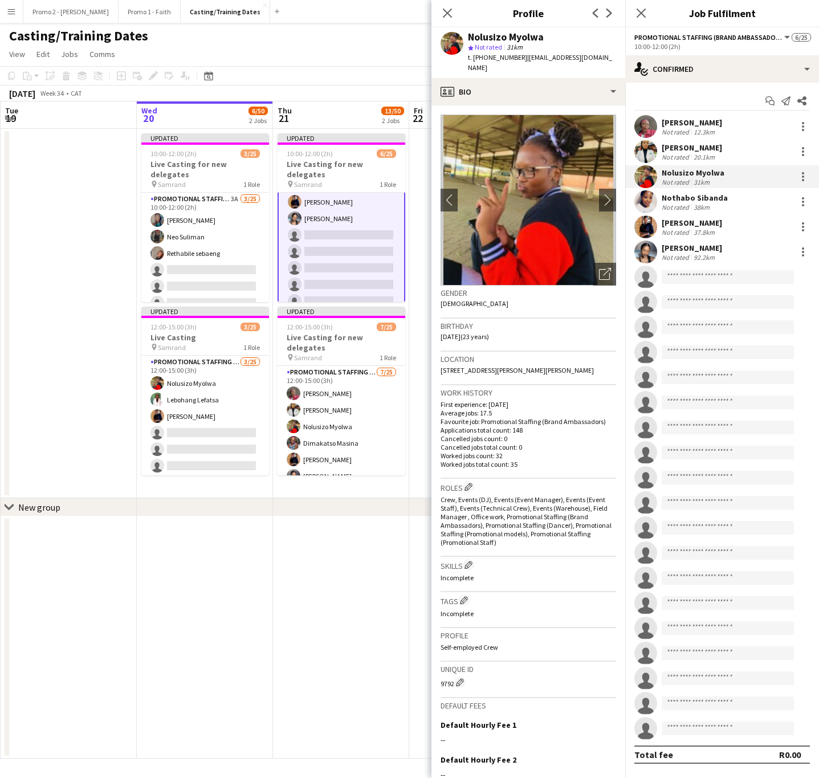
click at [687, 149] on div "Dina Thukwane" at bounding box center [691, 147] width 60 height 10
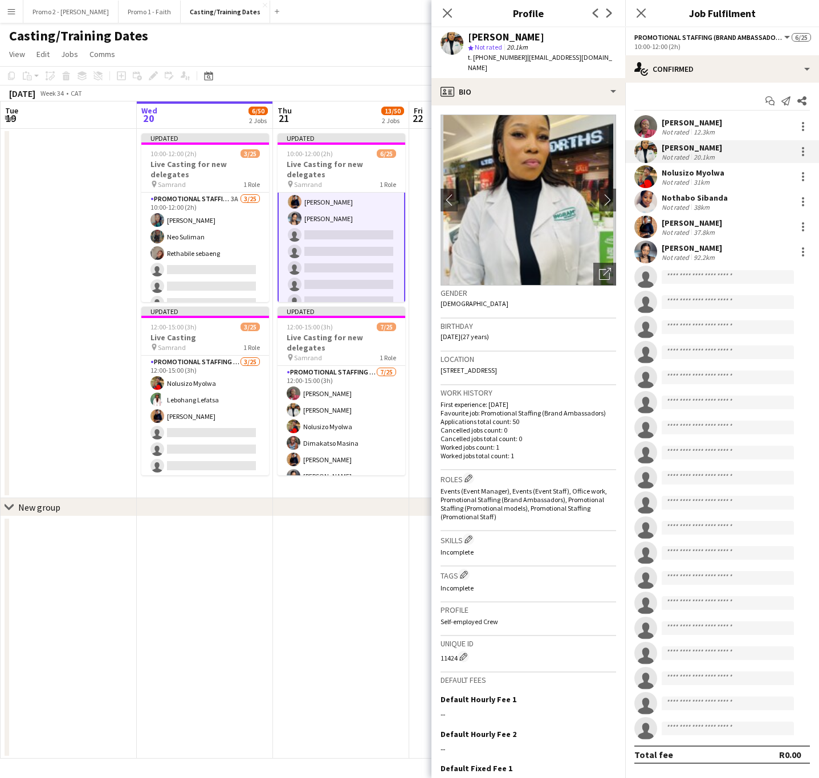
click at [685, 122] on div "Lethabo Makgatho" at bounding box center [691, 122] width 60 height 10
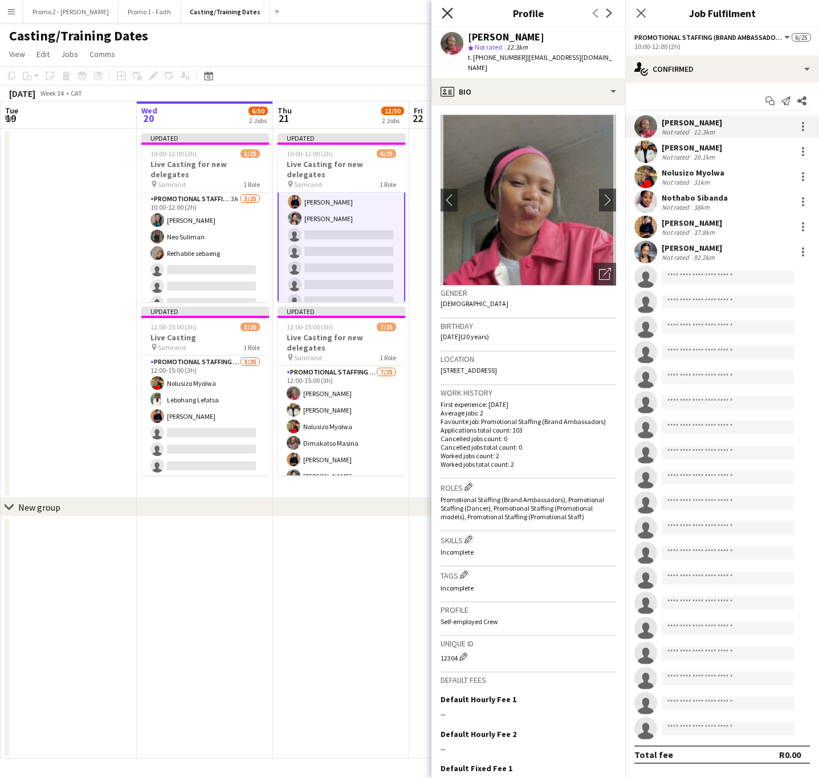
click at [441, 18] on icon "Close pop-in" at bounding box center [446, 12] width 11 height 11
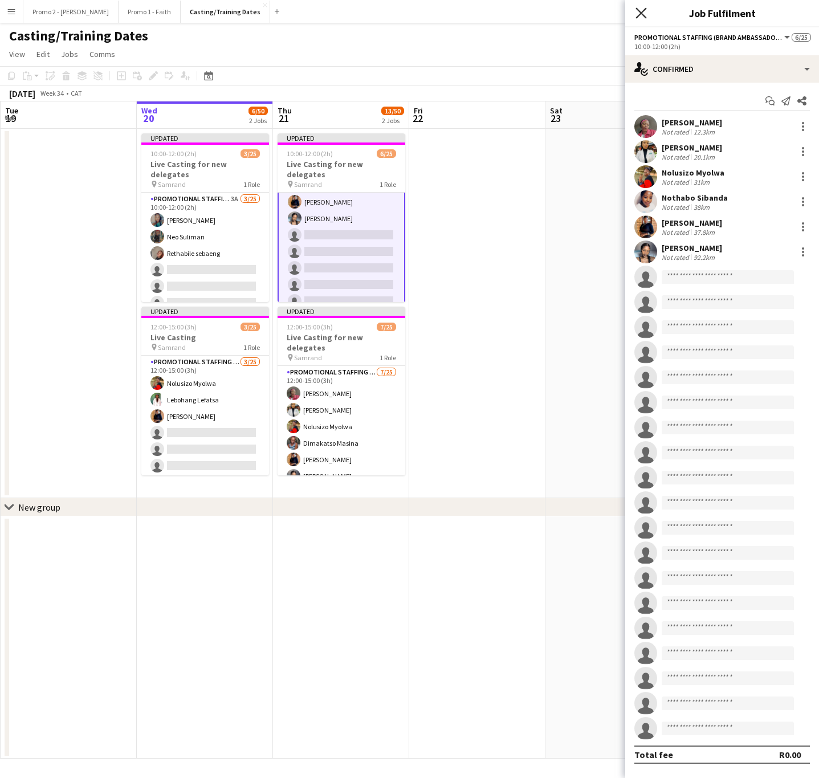
click at [638, 10] on icon at bounding box center [640, 12] width 11 height 11
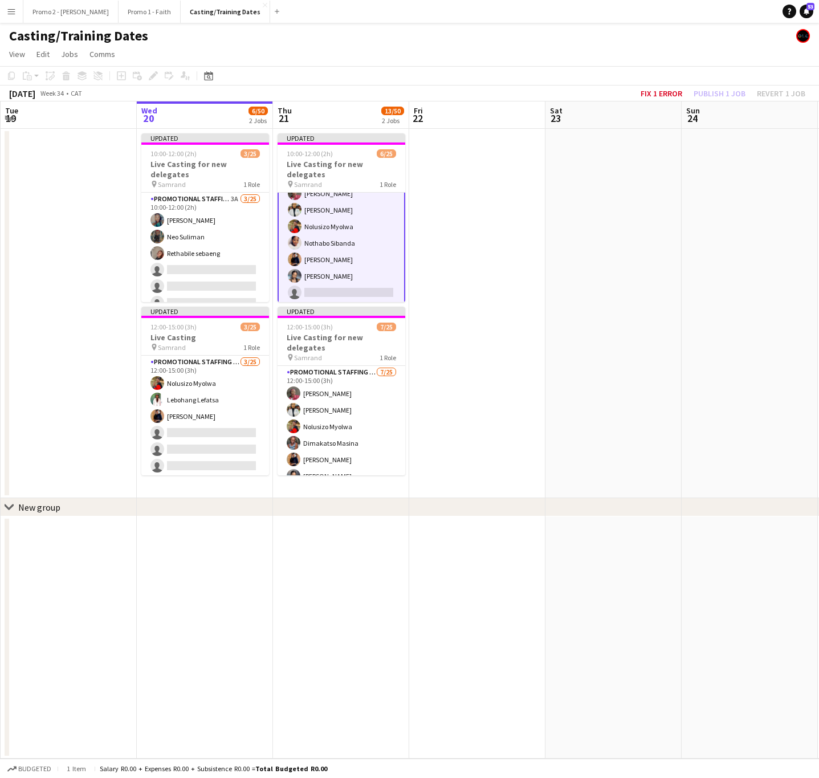
scroll to position [0, 0]
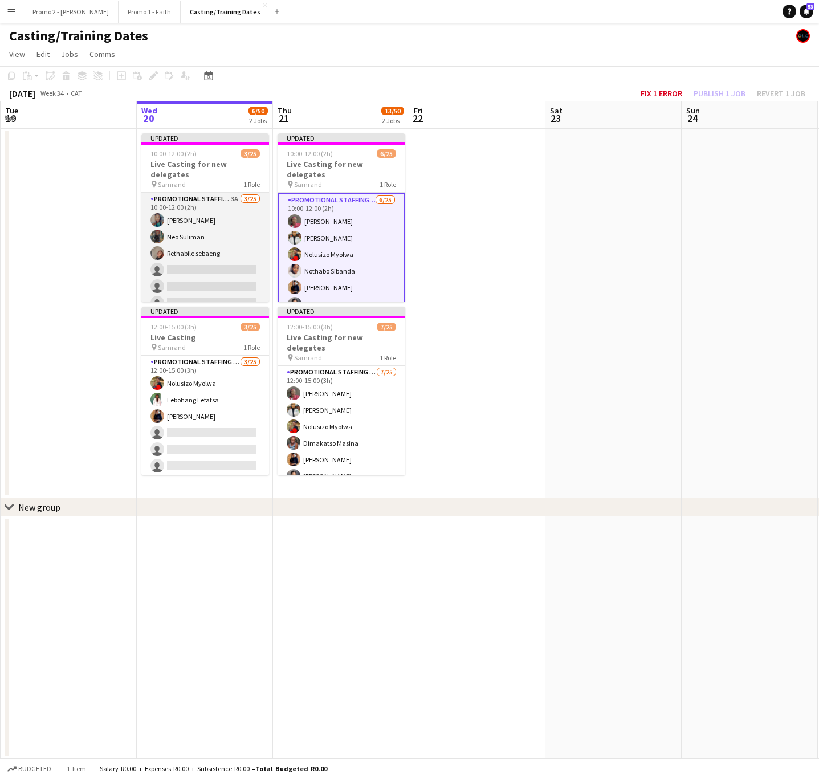
click at [209, 223] on app-card-role "Promotional Staffing (Brand Ambassadors) 3A 3/25 10:00-12:00 (2h) Busisiwe Suli…" at bounding box center [205, 410] width 128 height 435
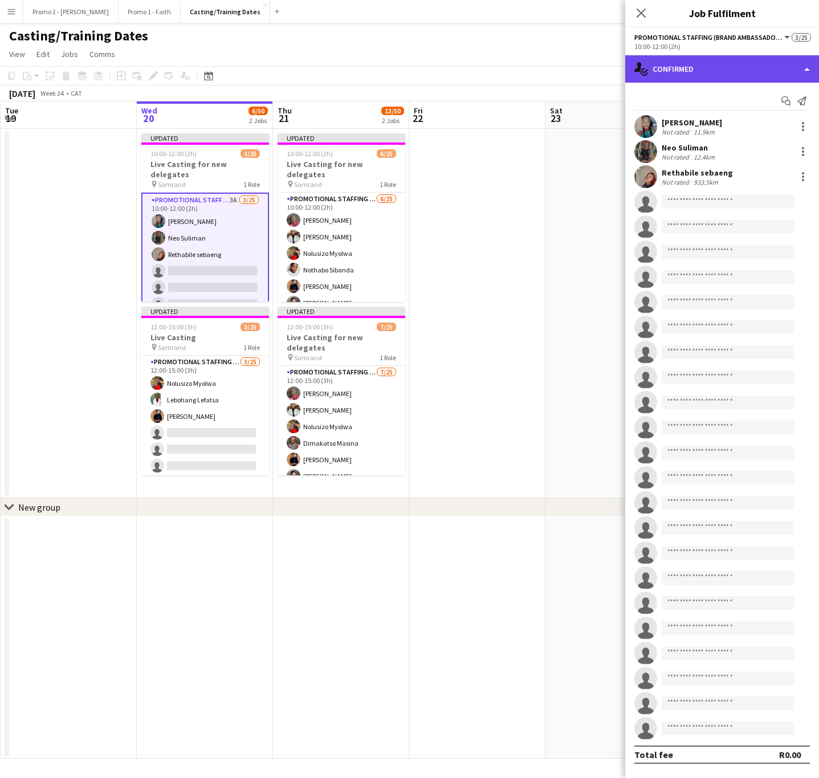
click at [689, 72] on div "single-neutral-actions-check-2 Confirmed" at bounding box center [722, 68] width 194 height 27
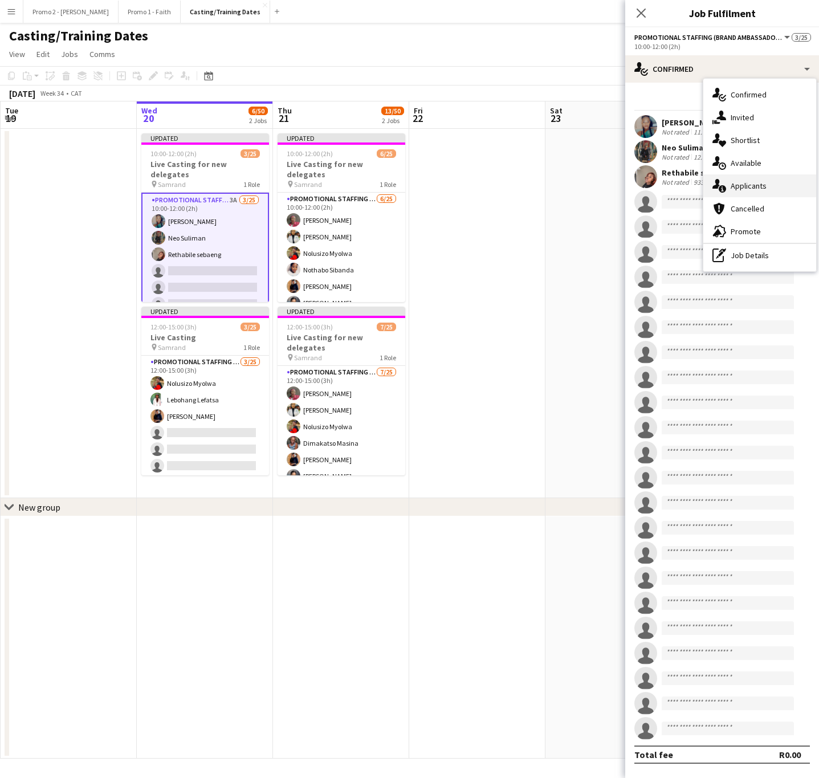
click at [740, 190] on div "single-neutral-actions-information Applicants" at bounding box center [759, 185] width 113 height 23
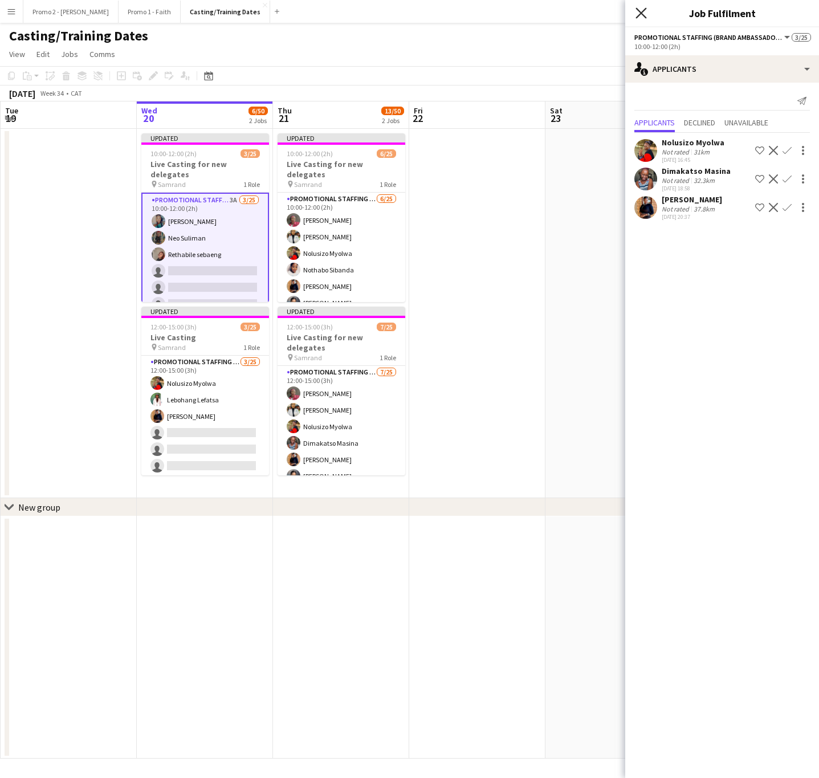
click at [637, 13] on icon "Close pop-in" at bounding box center [640, 12] width 11 height 11
